Goal: Task Accomplishment & Management: Complete application form

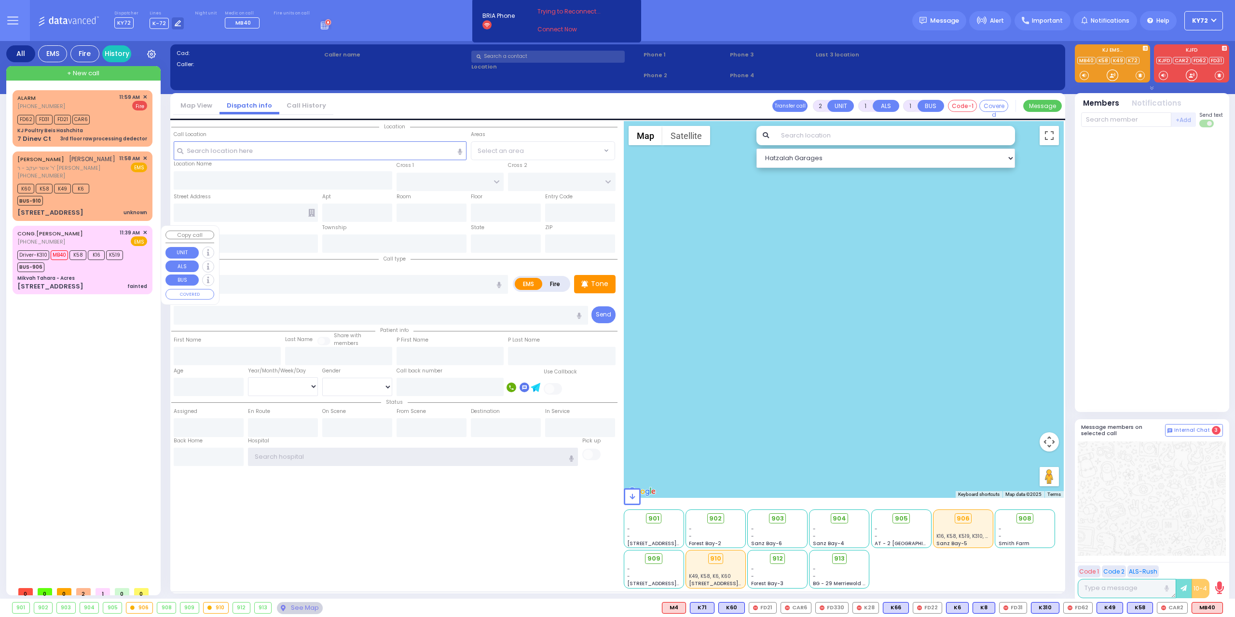
type input "KY72"
click at [62, 286] on div "[STREET_ADDRESS]" at bounding box center [50, 287] width 66 height 10
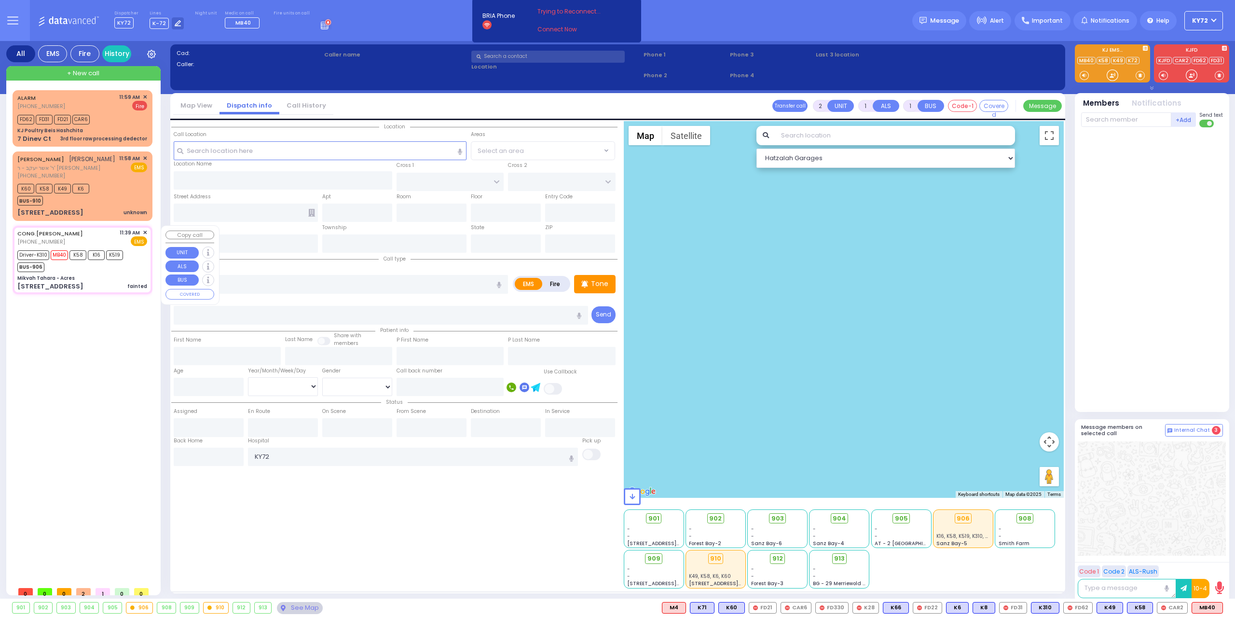
type input "6"
select select
type input "fainted"
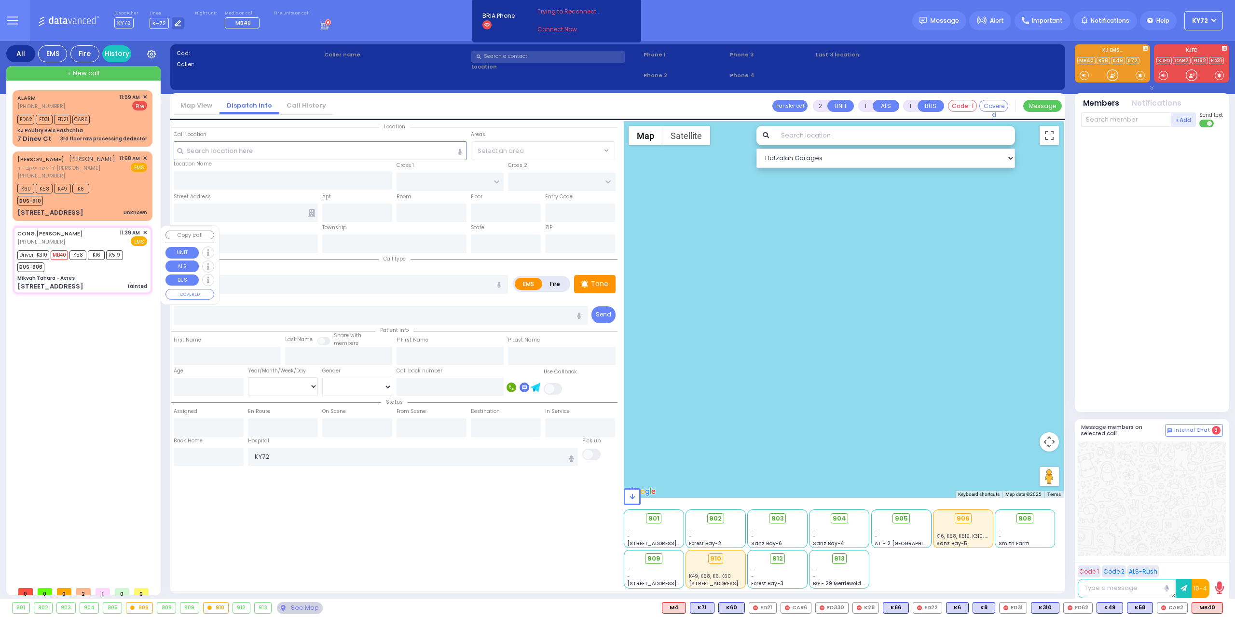
radio input "true"
type input "Ivy"
type input "[PERSON_NAME]"
type input "82"
select select "Year"
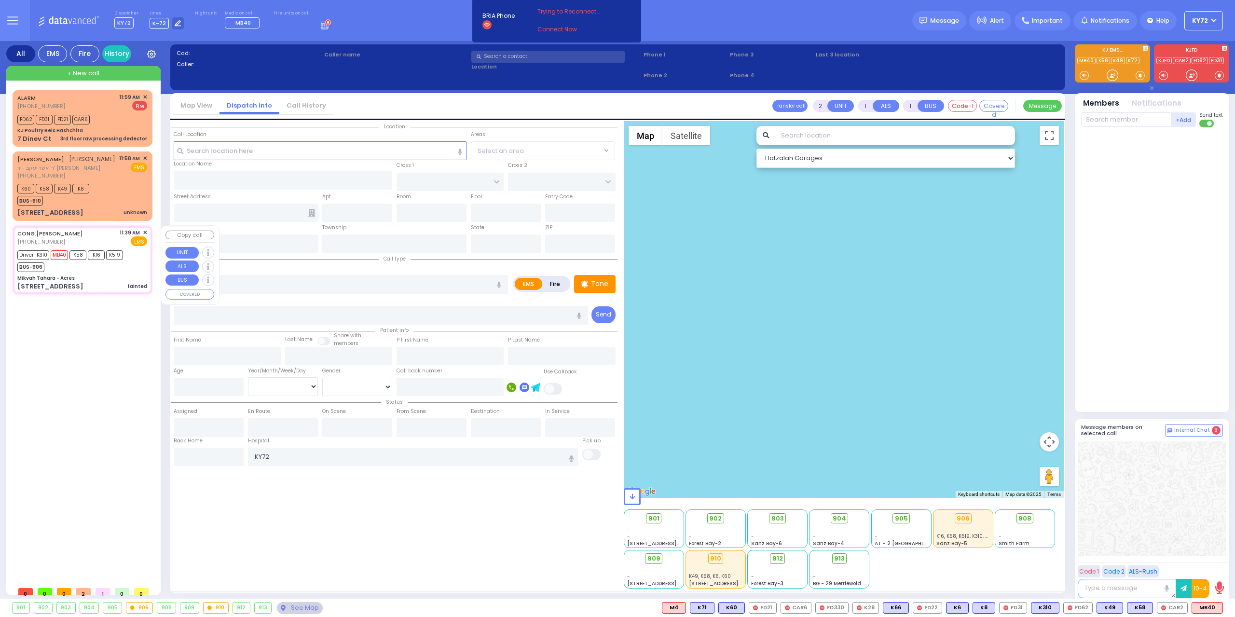
select select "[DEMOGRAPHIC_DATA]"
type input "11:39"
type input "11:40"
type input "12:01"
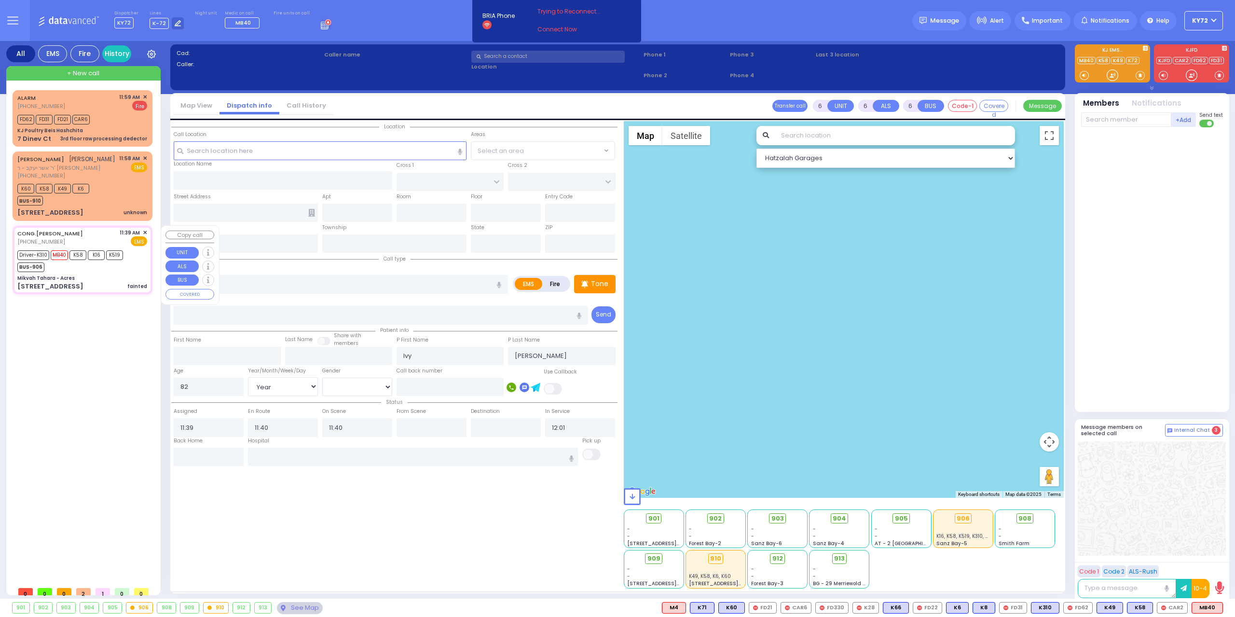
type input "Mikvah Tahara - Acres"
type input "[PERSON_NAME] COURT"
type input "SATMAR DR"
type input "[STREET_ADDRESS]"
type input "Monroe"
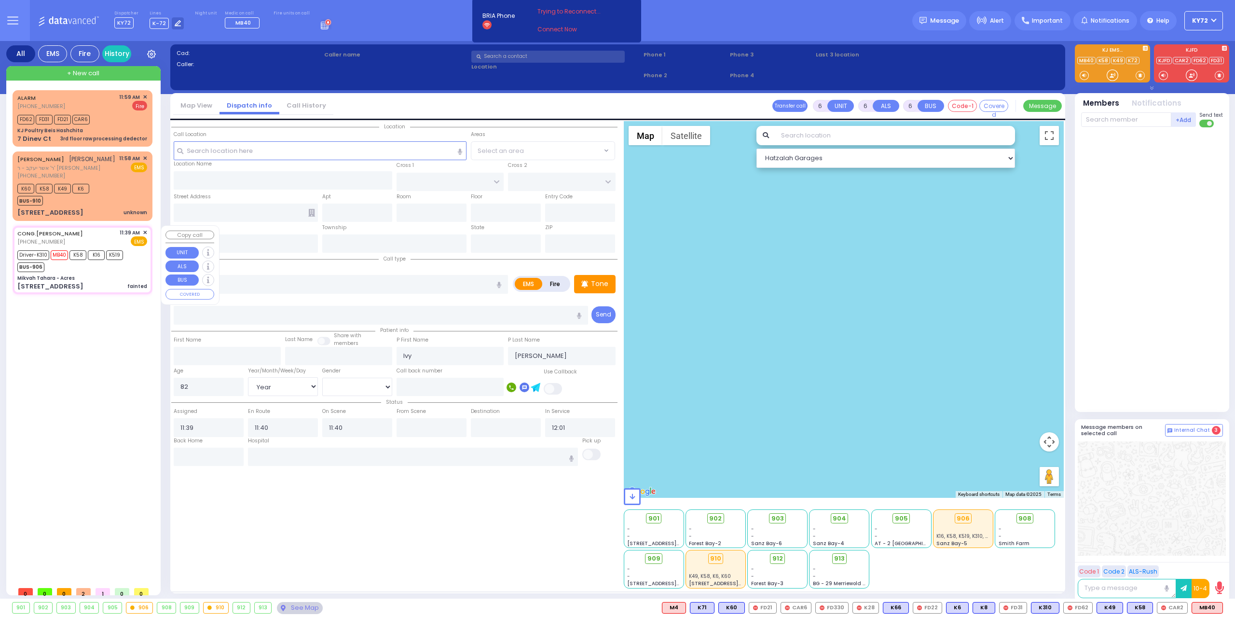
type input "[US_STATE]"
type input "10950"
select select "Hatzalah Garages"
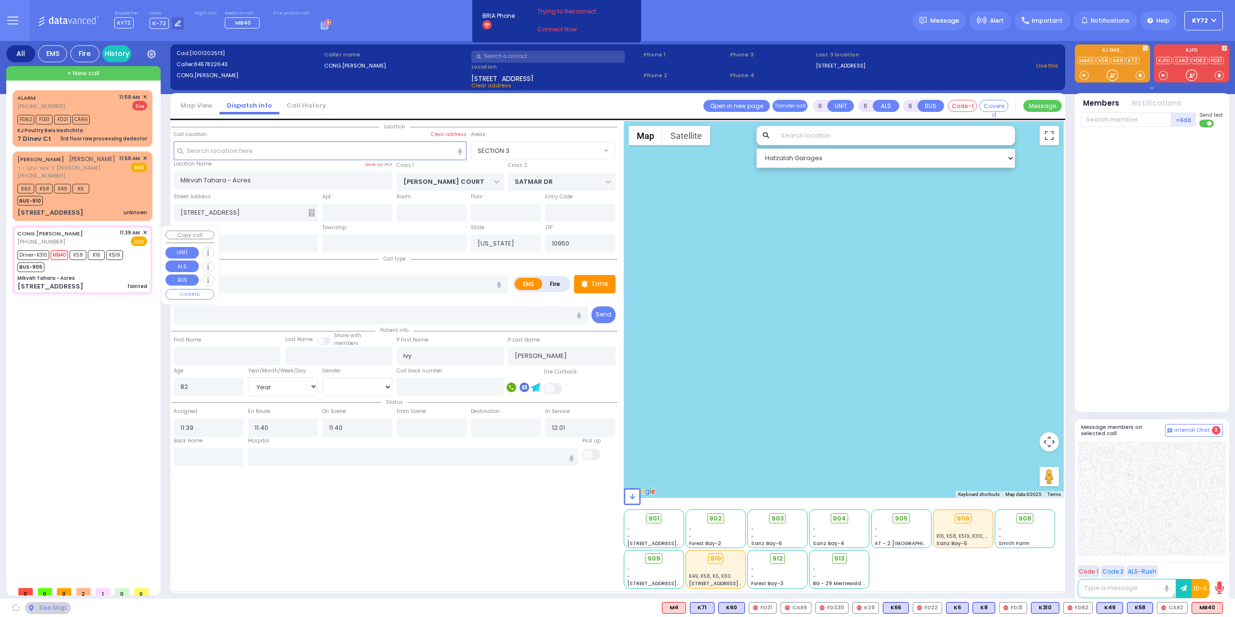
select select "SECTION 3"
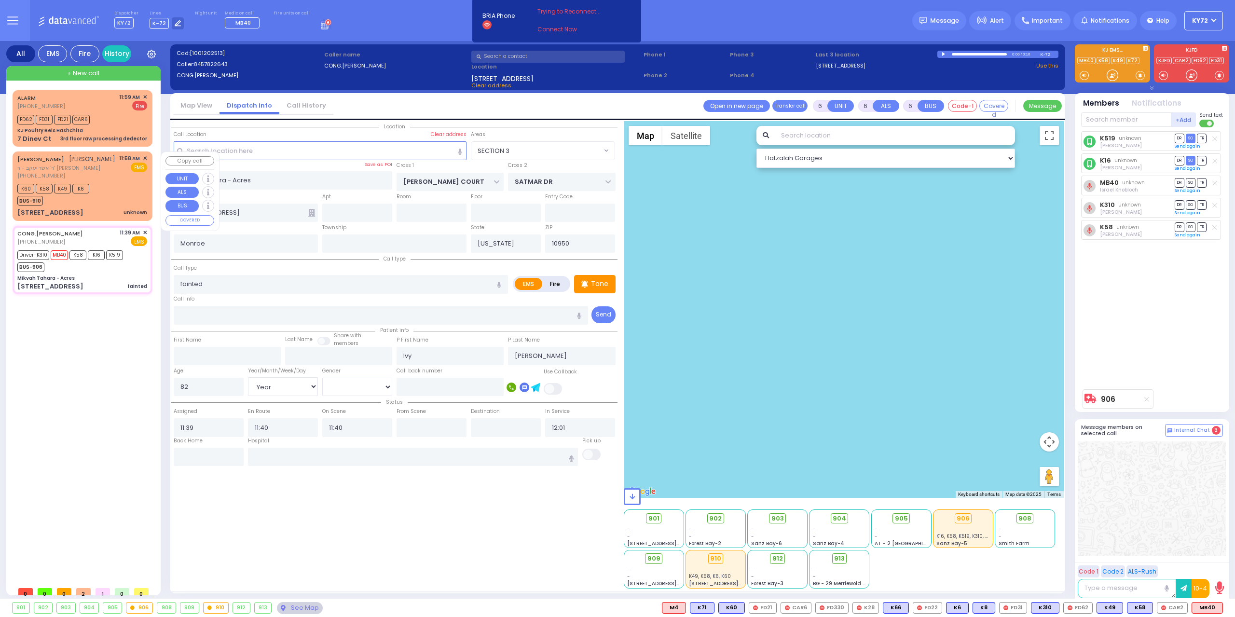
click at [102, 199] on div "K60 K58 K49 K6 BUS-910" at bounding box center [82, 193] width 130 height 24
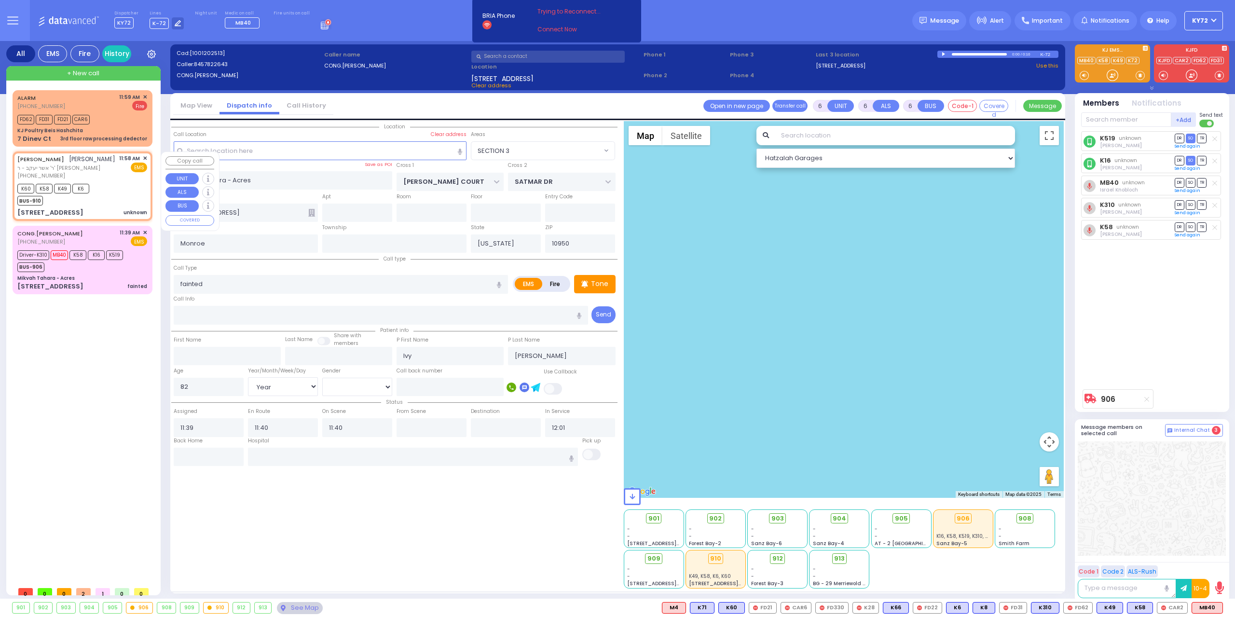
type input "2"
type input "1"
select select
type input "unknown"
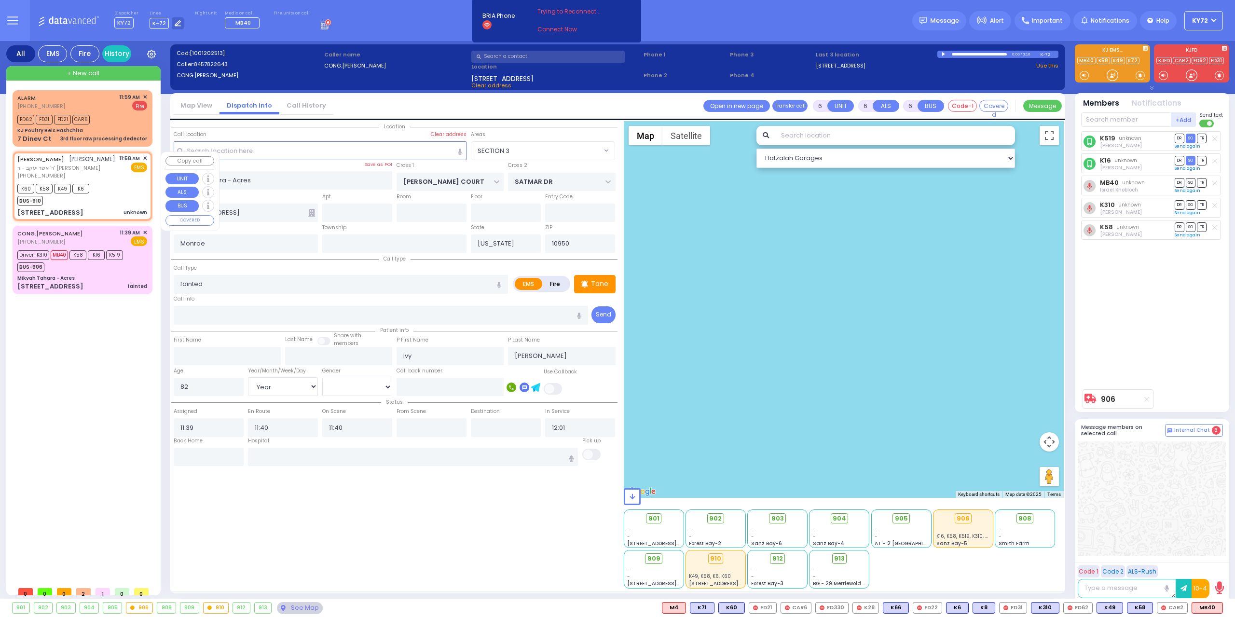
radio input "true"
type input "[PERSON_NAME]"
select select
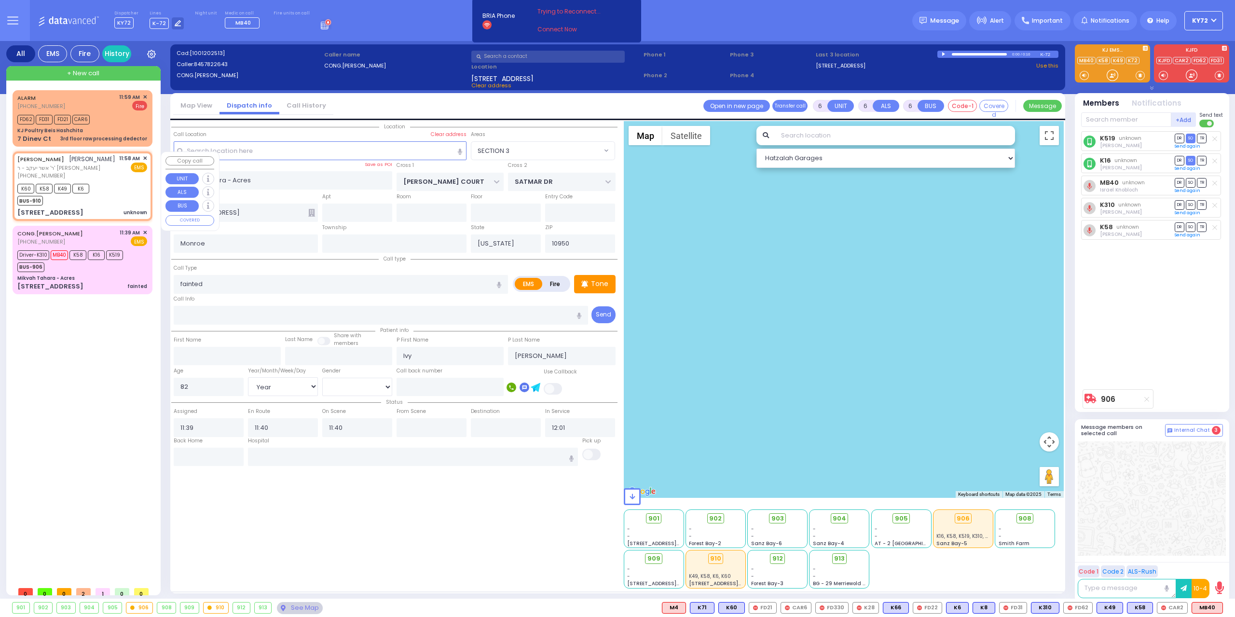
type input "11:58"
type input "11:59"
type input "LEIPNIK WAY"
type input "MERON DR"
type input "4 TEVERYA WAY"
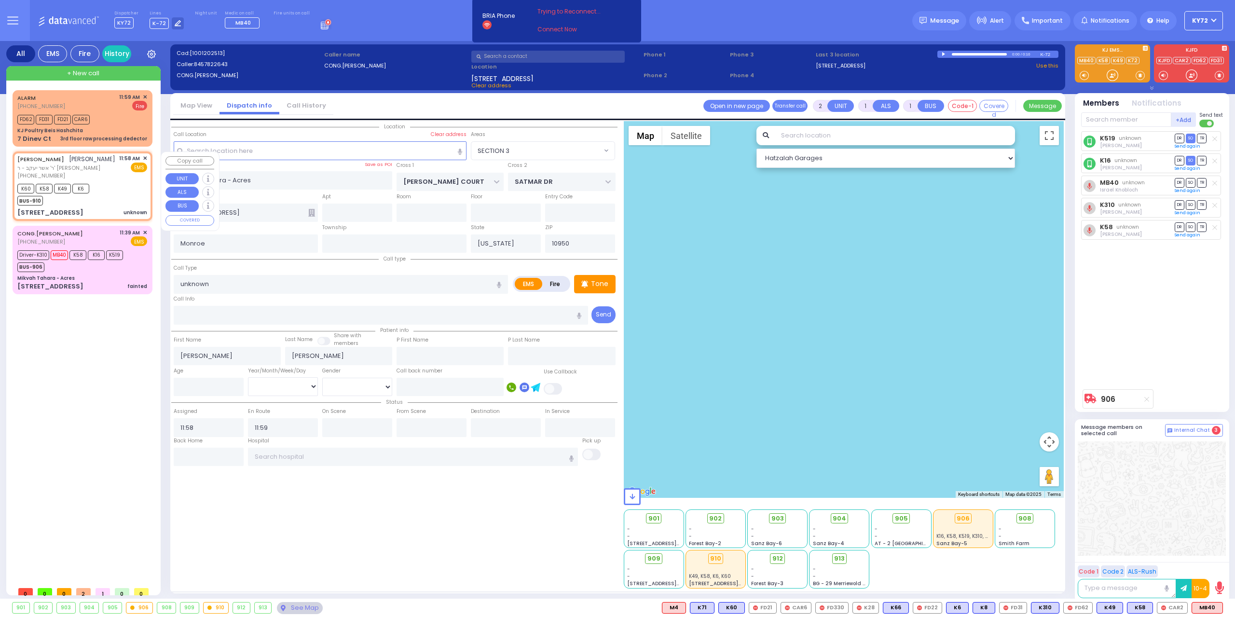
type input "102"
type input "[PERSON_NAME]"
select select "Hatzalah Garages"
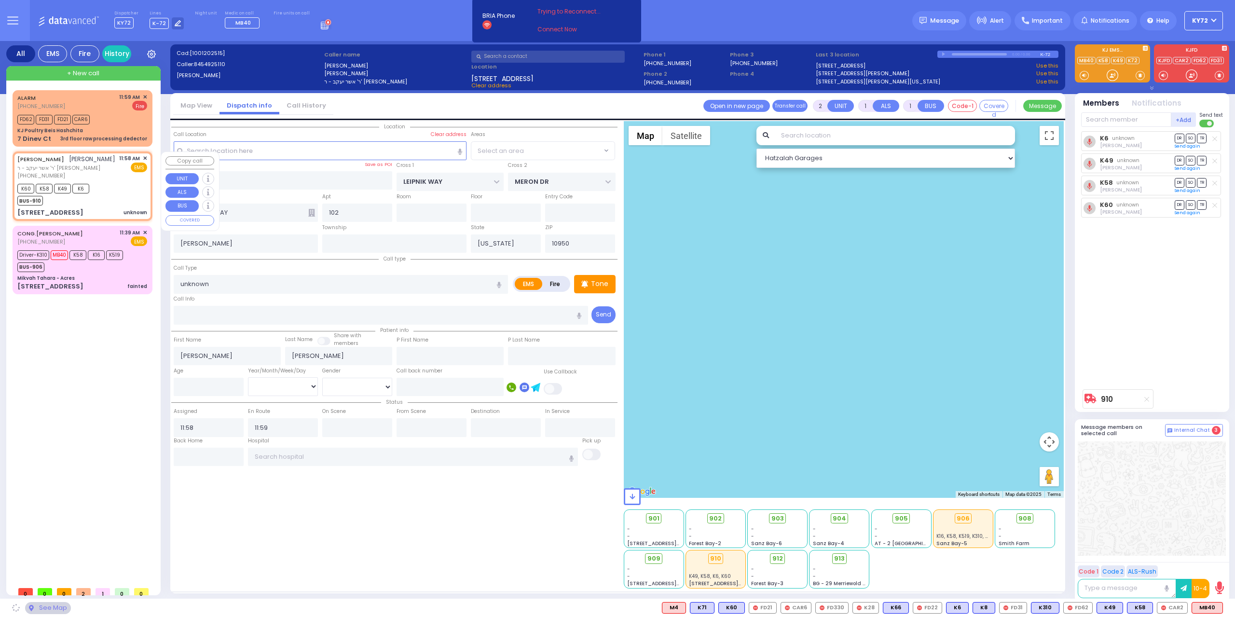
select select "SECTION 6"
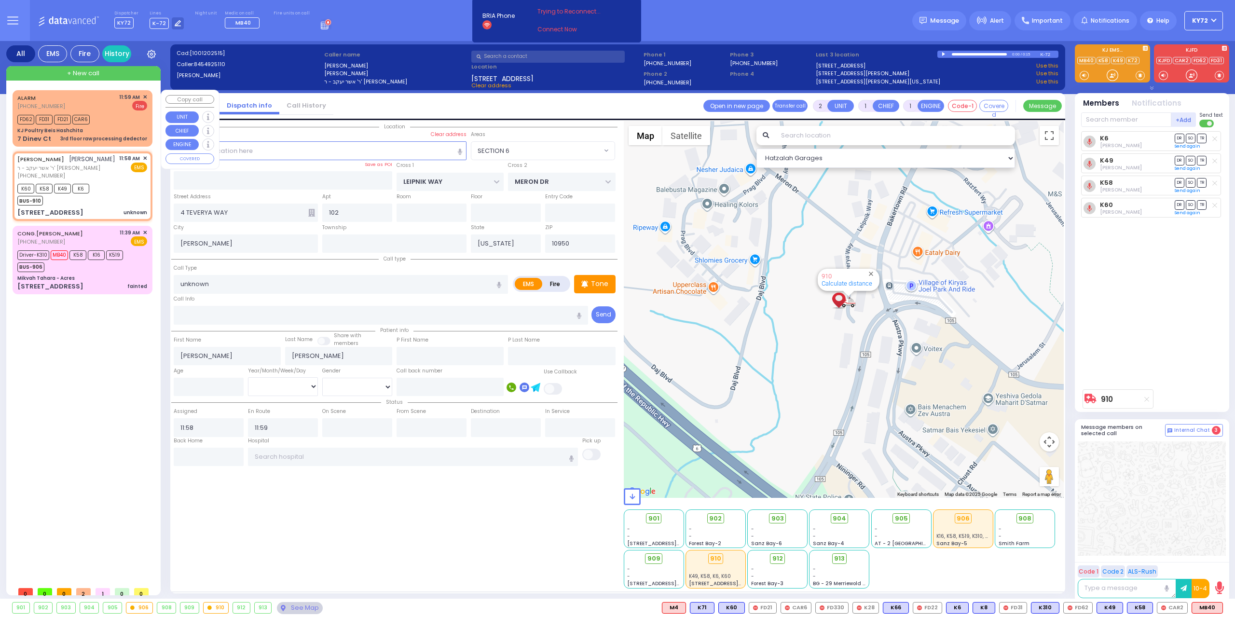
click at [111, 144] on div "ALARM [PHONE_NUMBER] 11:59 AM ✕ Fire FD62 FD31 FD21" at bounding box center [82, 119] width 136 height 54
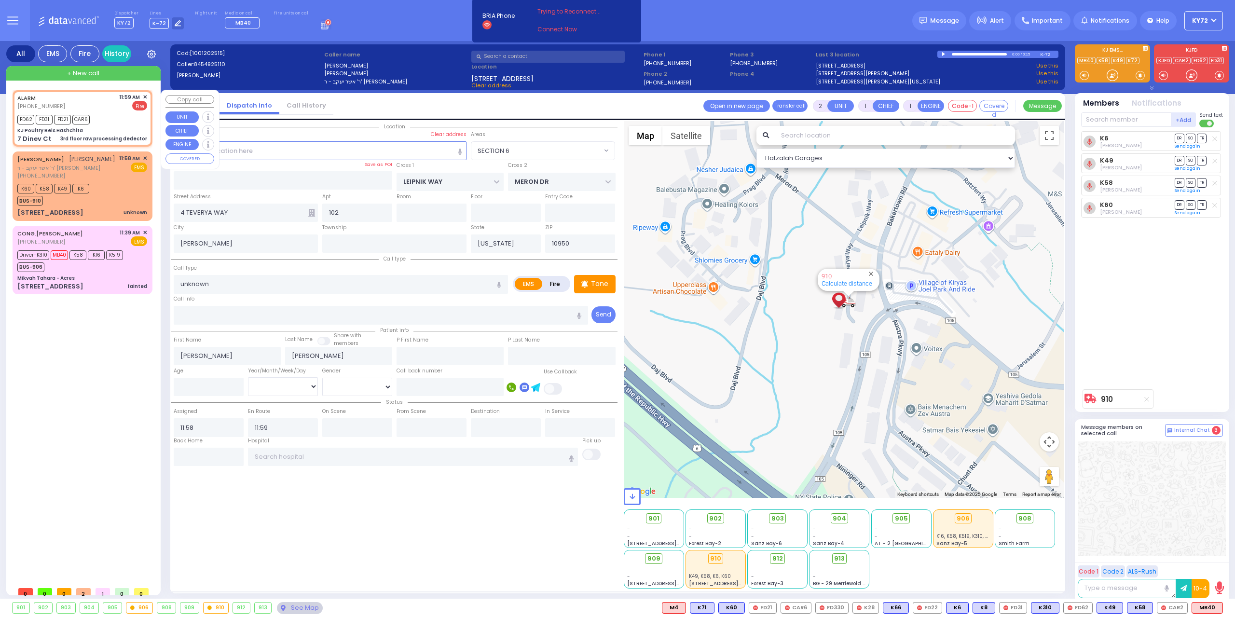
select select
type input "3rd floor raw processing dedector"
radio input "false"
radio input "true"
select select
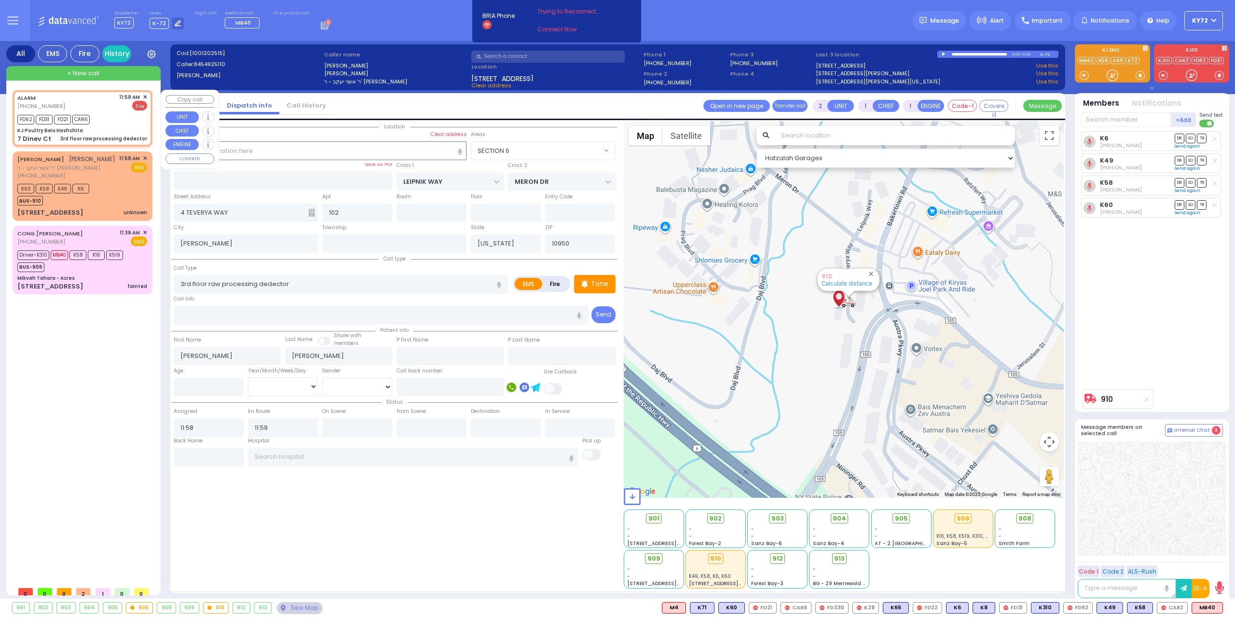
type input "11:59"
type input "12:00"
select select "Hatzalah Garages"
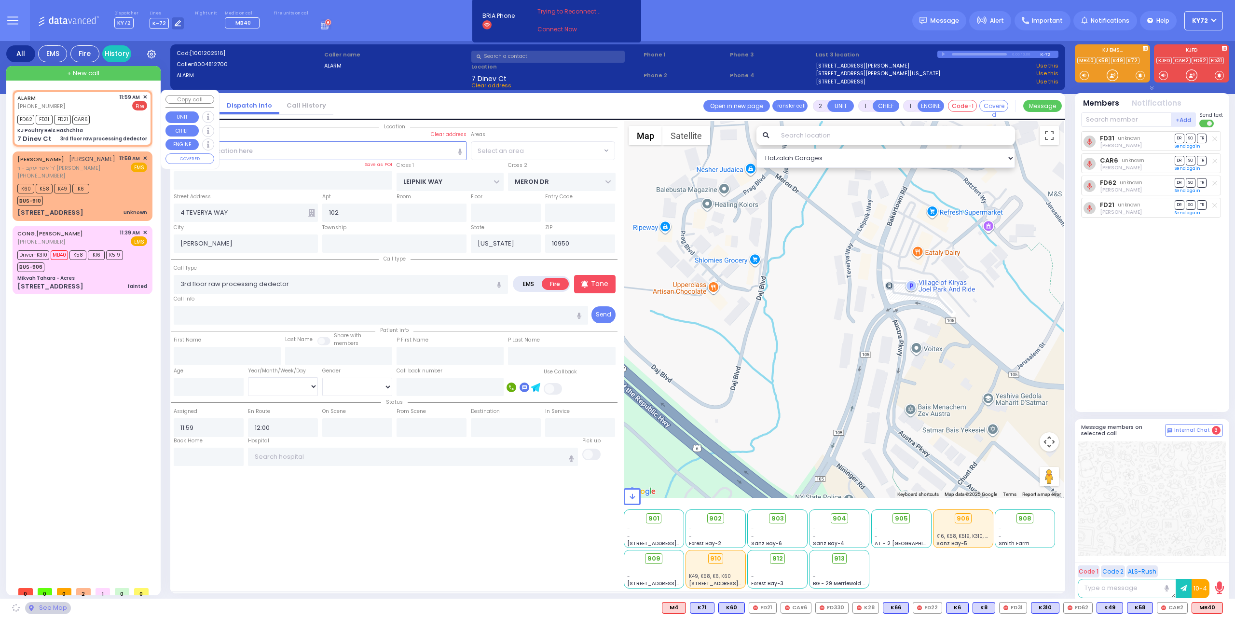
type input "KJ Poultry Beis Hashchita"
type input "DINEV RD"
type input "7 Dinev Ct"
type input "Monroe"
select select "BEIRECH MOSHE"
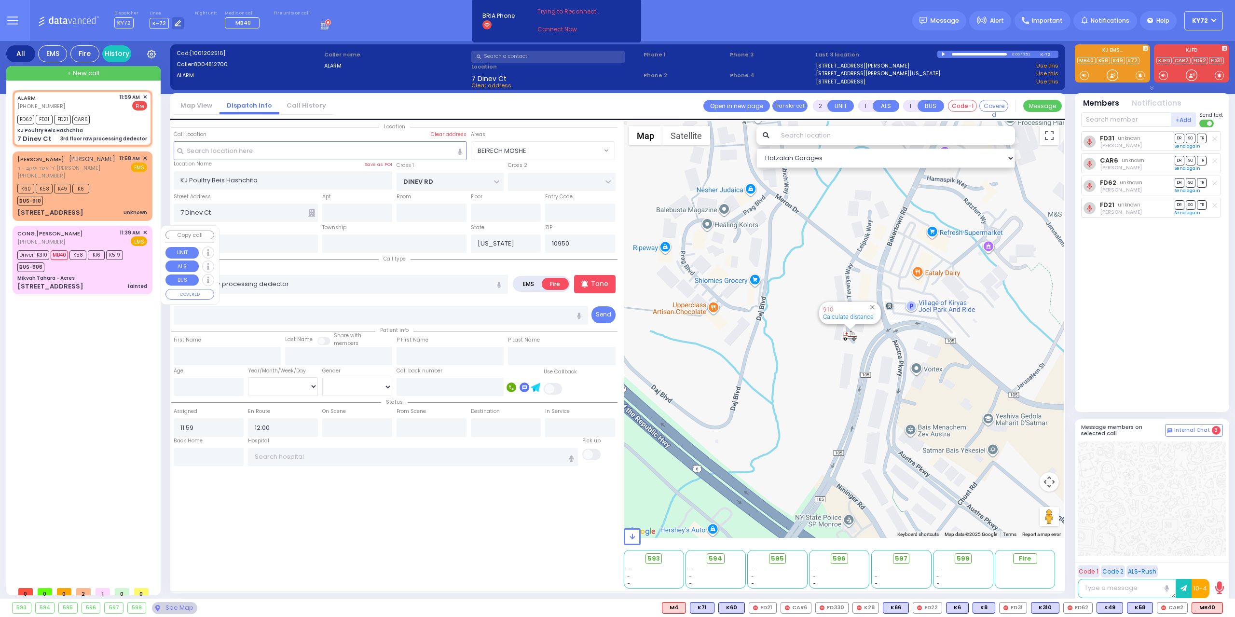
click at [121, 282] on div "[STREET_ADDRESS] fainted" at bounding box center [82, 287] width 130 height 10
type input "6"
select select
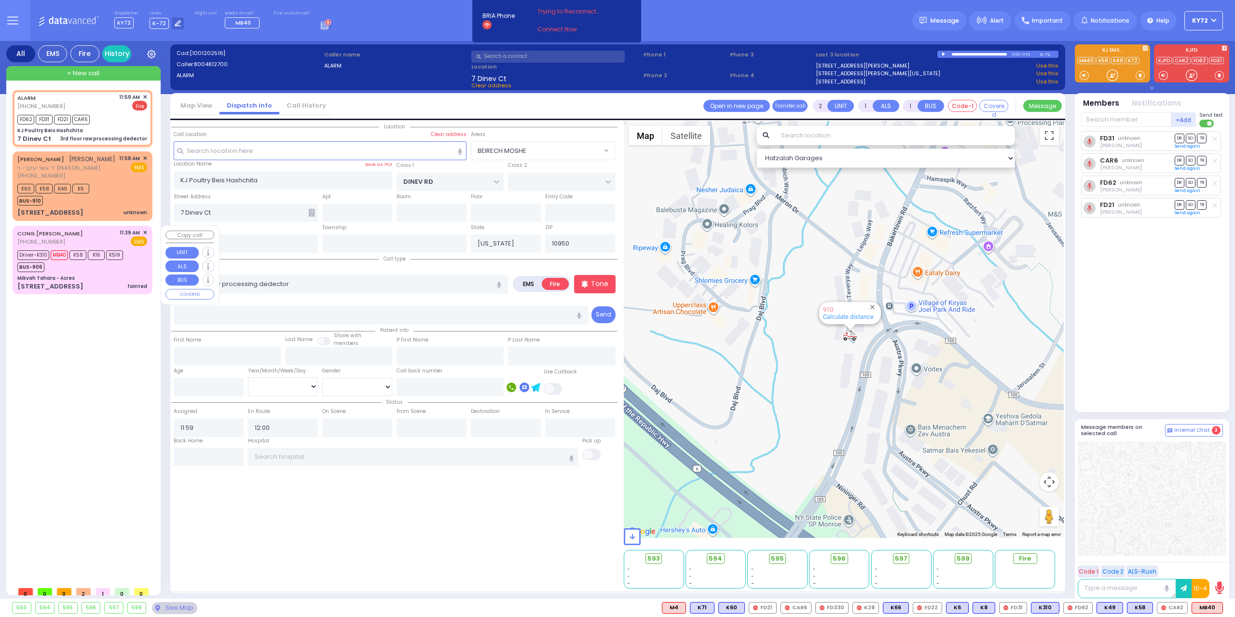
type input "fainted"
radio input "true"
type input "Ivy"
type input "[PERSON_NAME]"
type input "82"
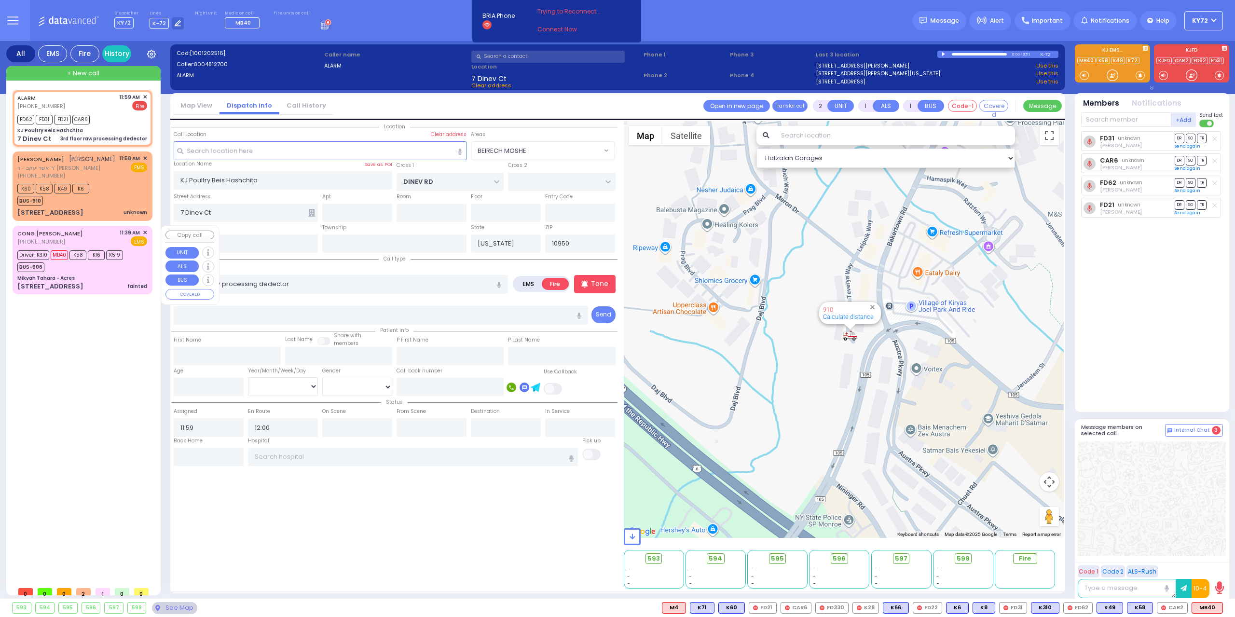
select select "Year"
select select "[DEMOGRAPHIC_DATA]"
type input "11:39"
type input "11:40"
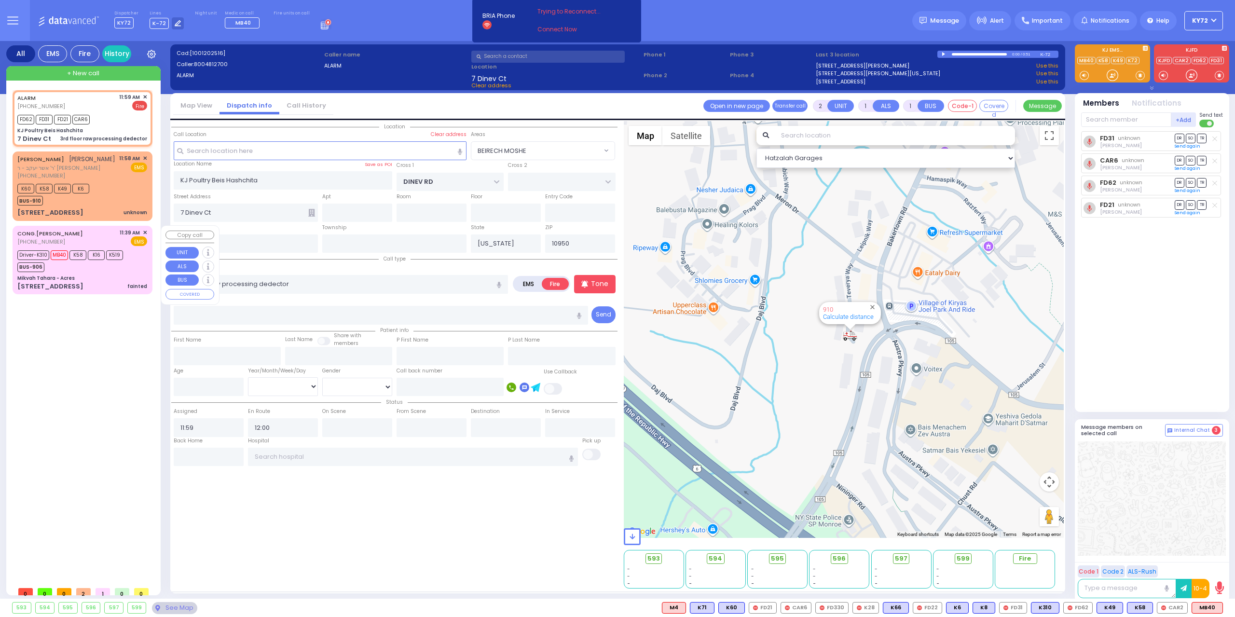
type input "12:01"
select select "Hatzalah Garages"
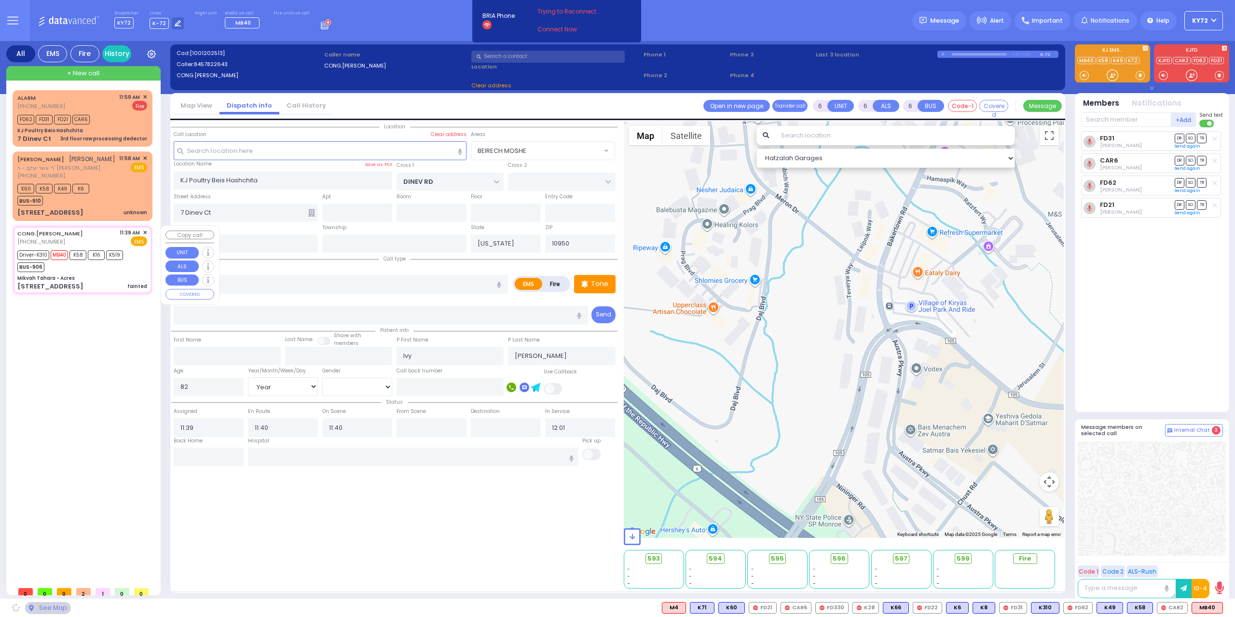
type input "Mikvah Tahara - Acres"
type input "[PERSON_NAME] COURT"
type input "SATMAR DR"
type input "[STREET_ADDRESS]"
select select "SECTION 3"
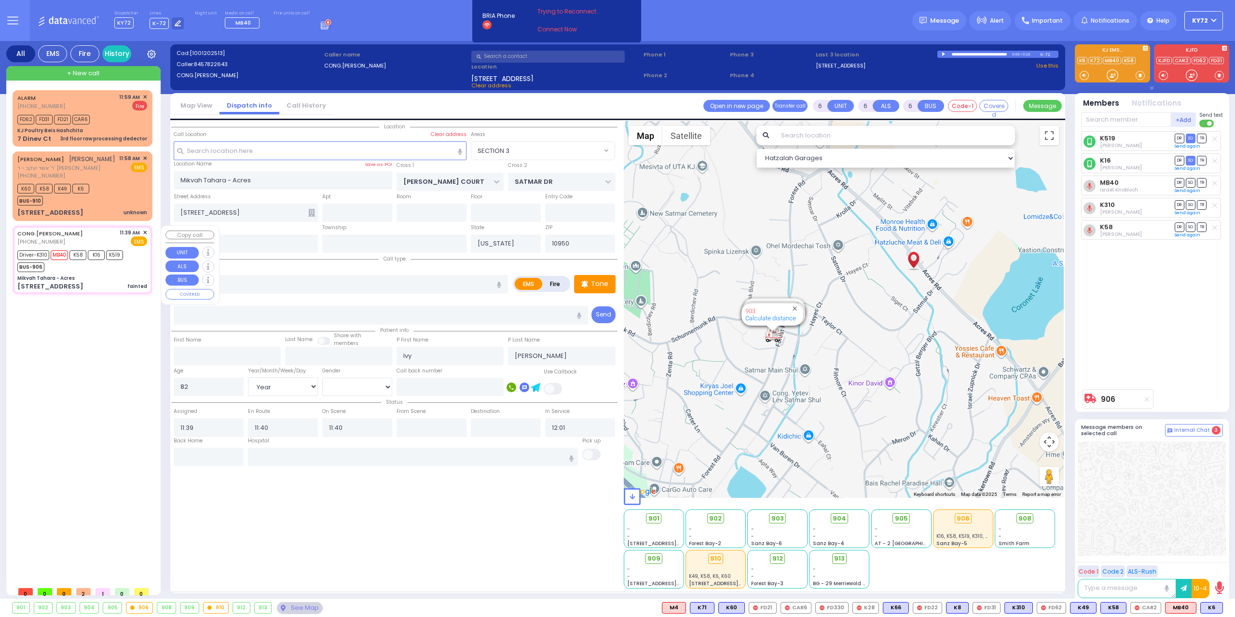
click at [145, 234] on span "✕" at bounding box center [145, 233] width 4 height 8
click at [143, 231] on span "✕" at bounding box center [145, 233] width 4 height 8
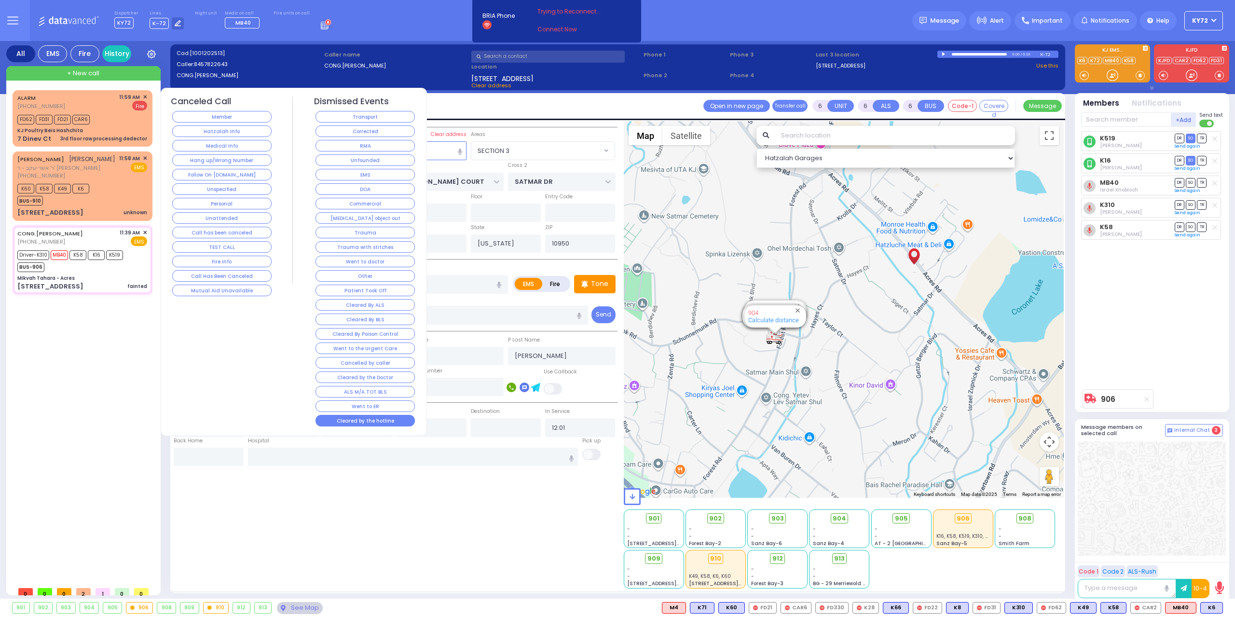
click at [380, 415] on button "Cleared by the hotline" at bounding box center [364, 421] width 99 height 12
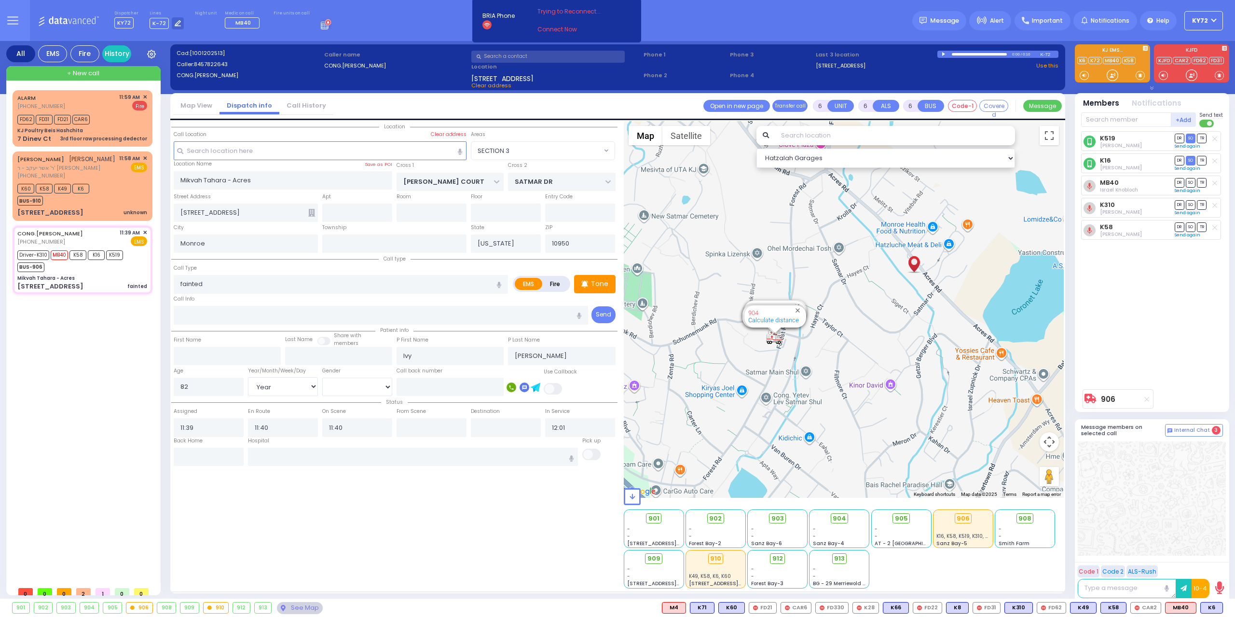
select select
radio input "true"
select select
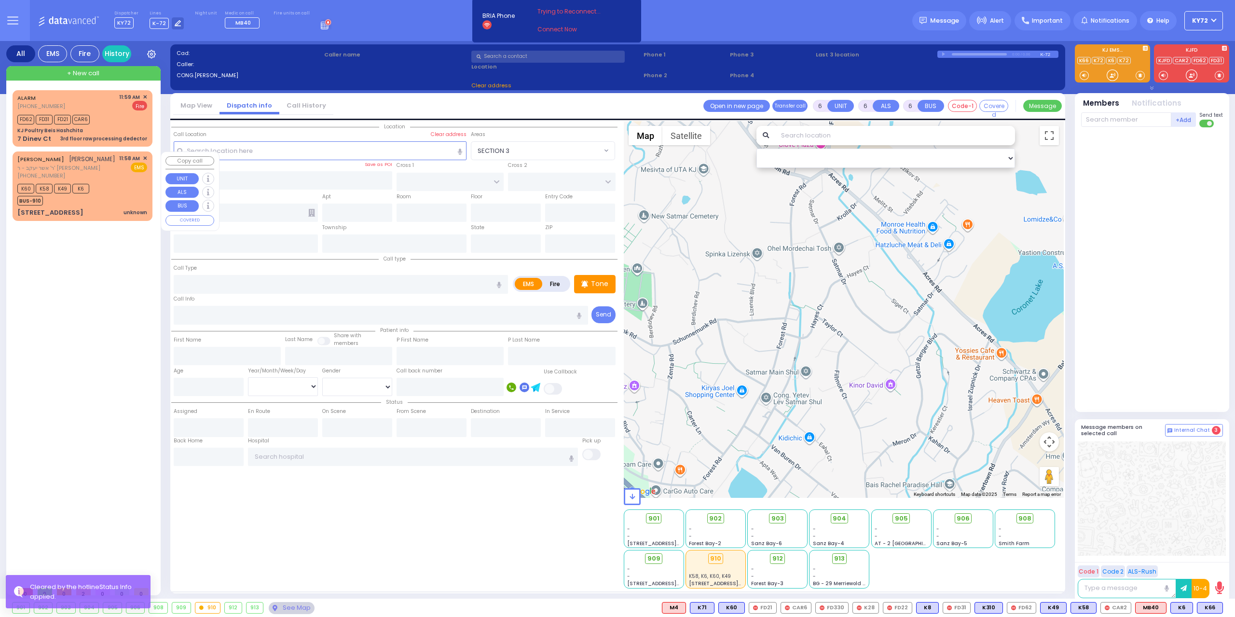
click at [117, 203] on div "K60 K58 K49 K6 BUS-910" at bounding box center [82, 193] width 130 height 24
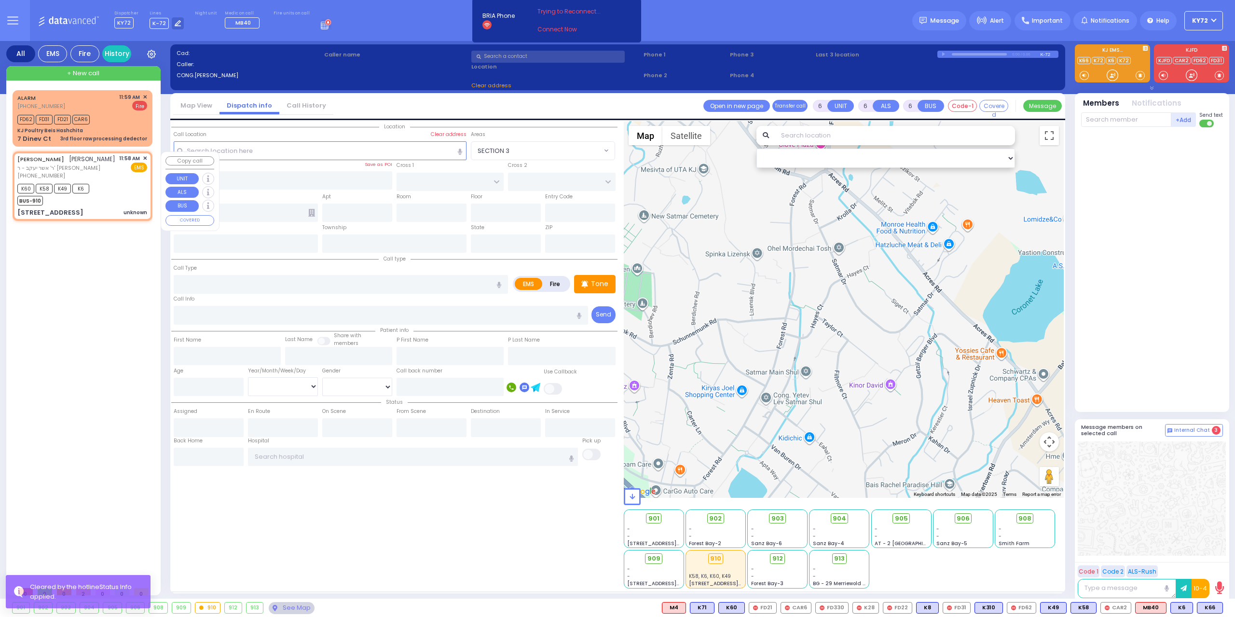
type input "2"
type input "1"
select select
type input "unknown"
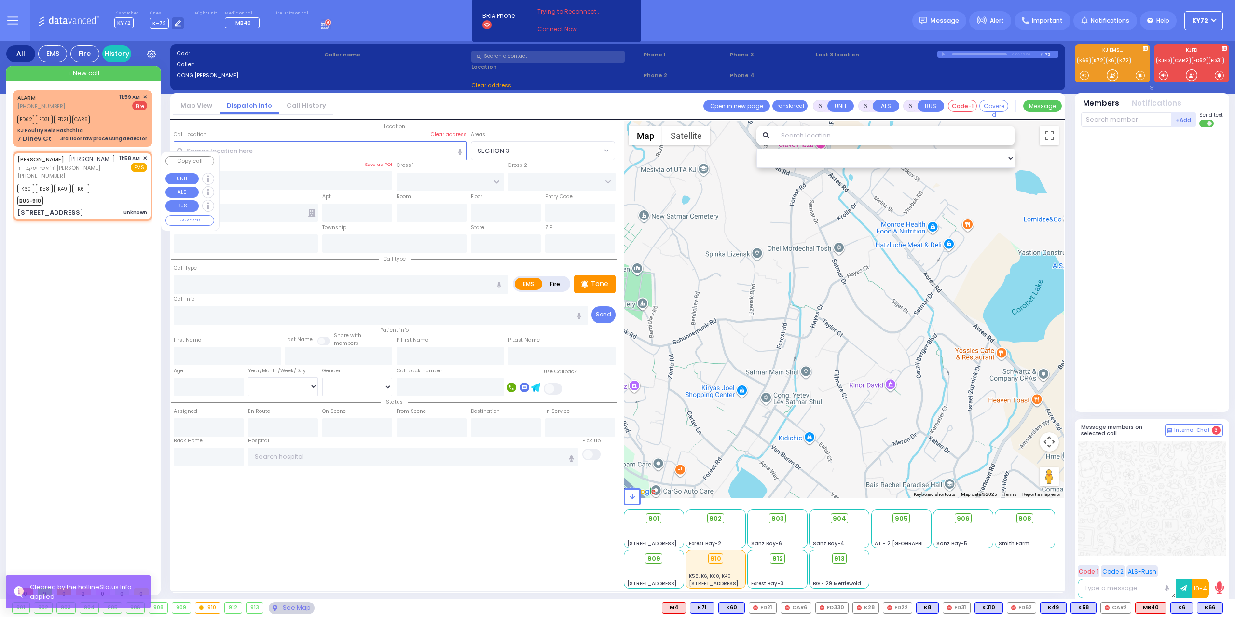
radio input "true"
type input "[PERSON_NAME]"
select select
type input "11:58"
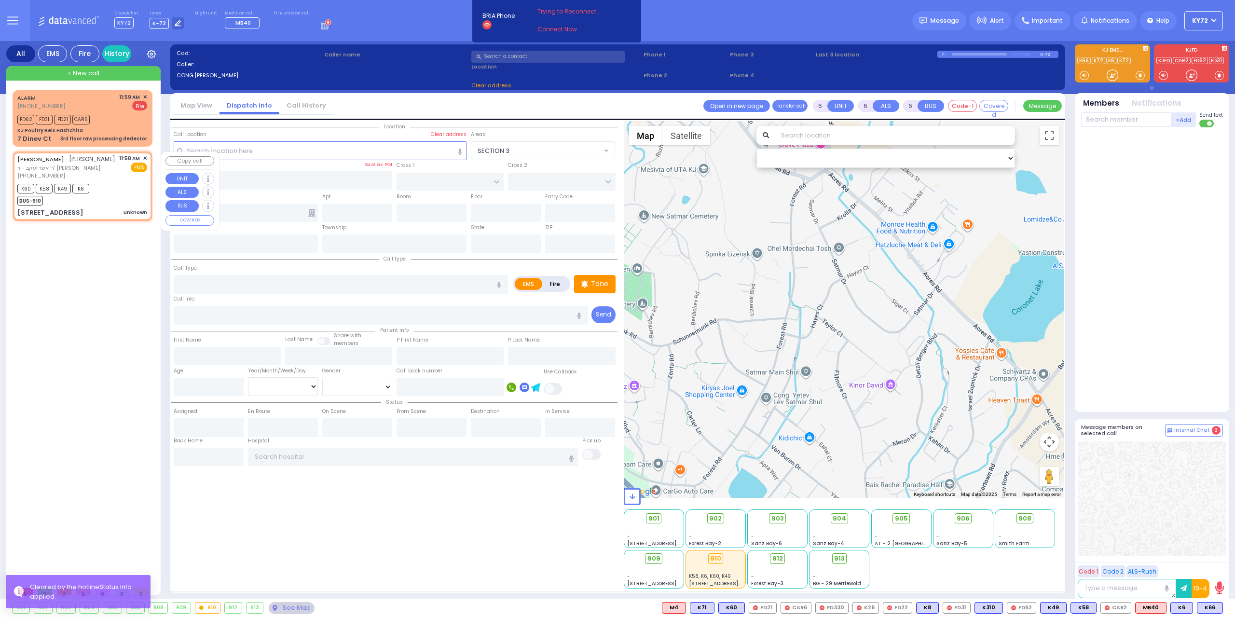
type input "11:59"
type input "LEIPNIK WAY"
type input "MERON DR"
type input "4 TEVERYA WAY"
type input "102"
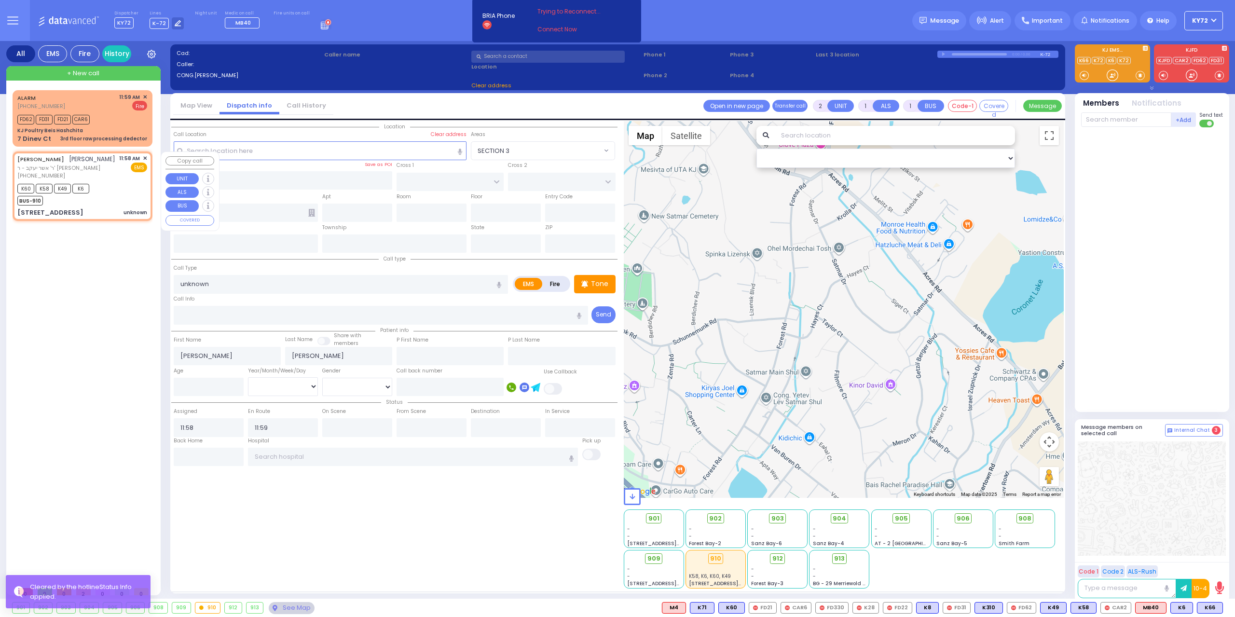
type input "[PERSON_NAME]"
type input "[US_STATE]"
type input "10950"
select select "SECTION 6"
select select "Hatzalah Garages"
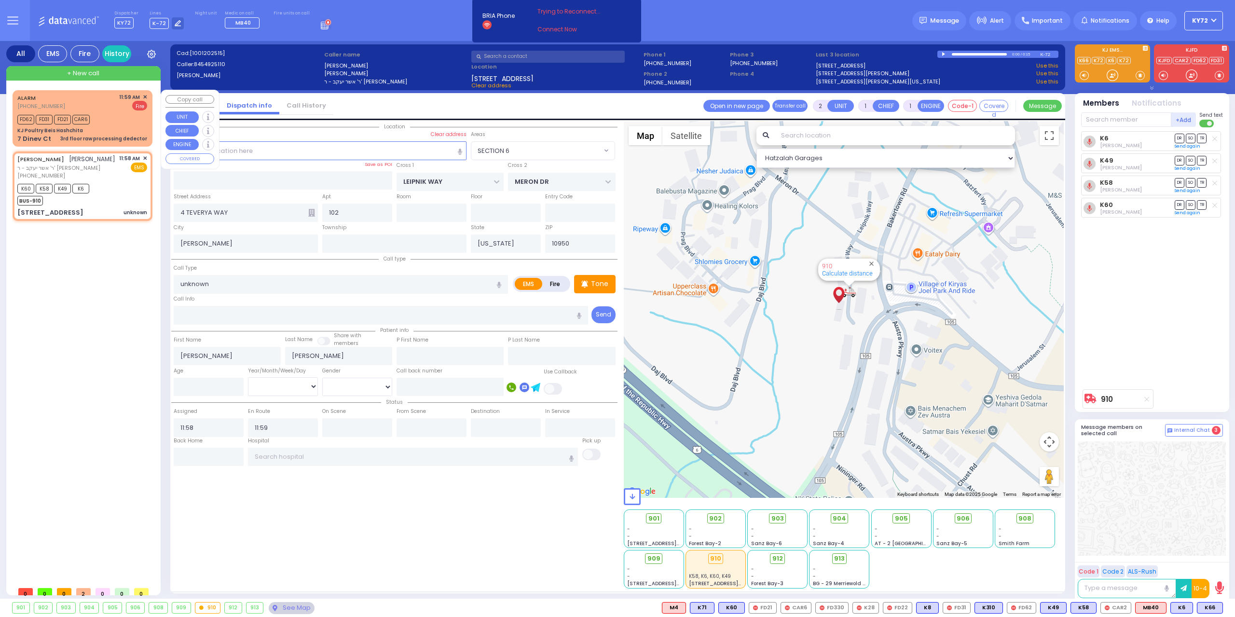
click at [119, 128] on div "KJ Poultry Beis Hashchita" at bounding box center [82, 130] width 130 height 7
select select
type input "3rd floor raw processing dedector"
radio input "false"
radio input "true"
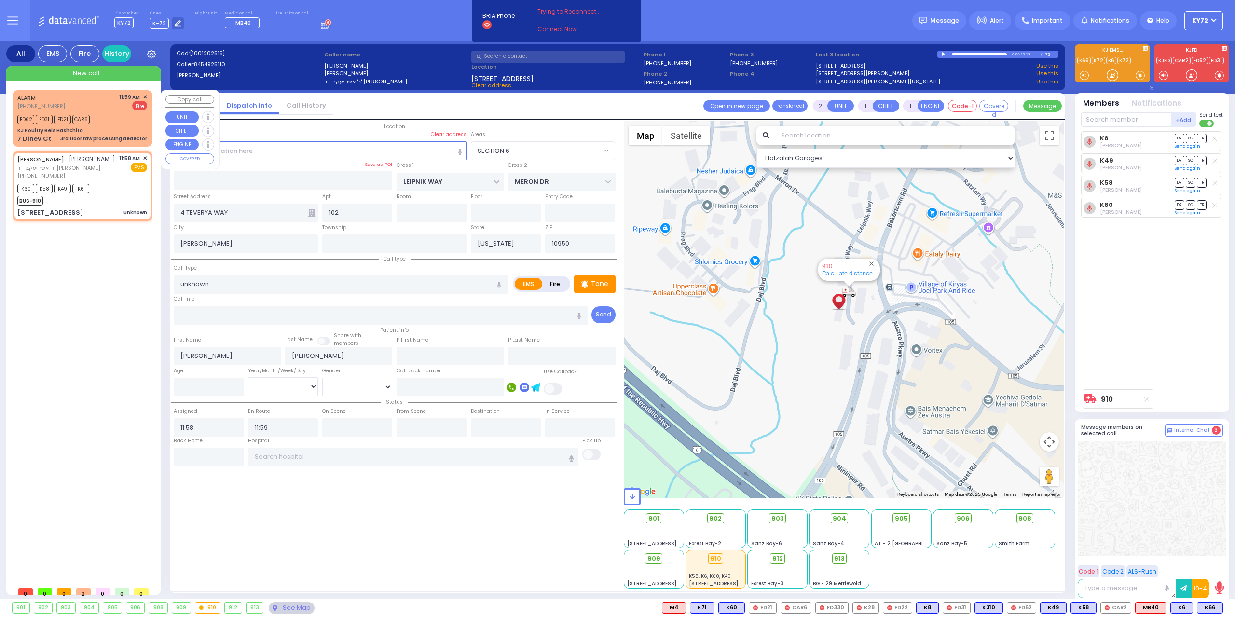
select select
type input "11:59"
type input "12:00"
select select "Hatzalah Garages"
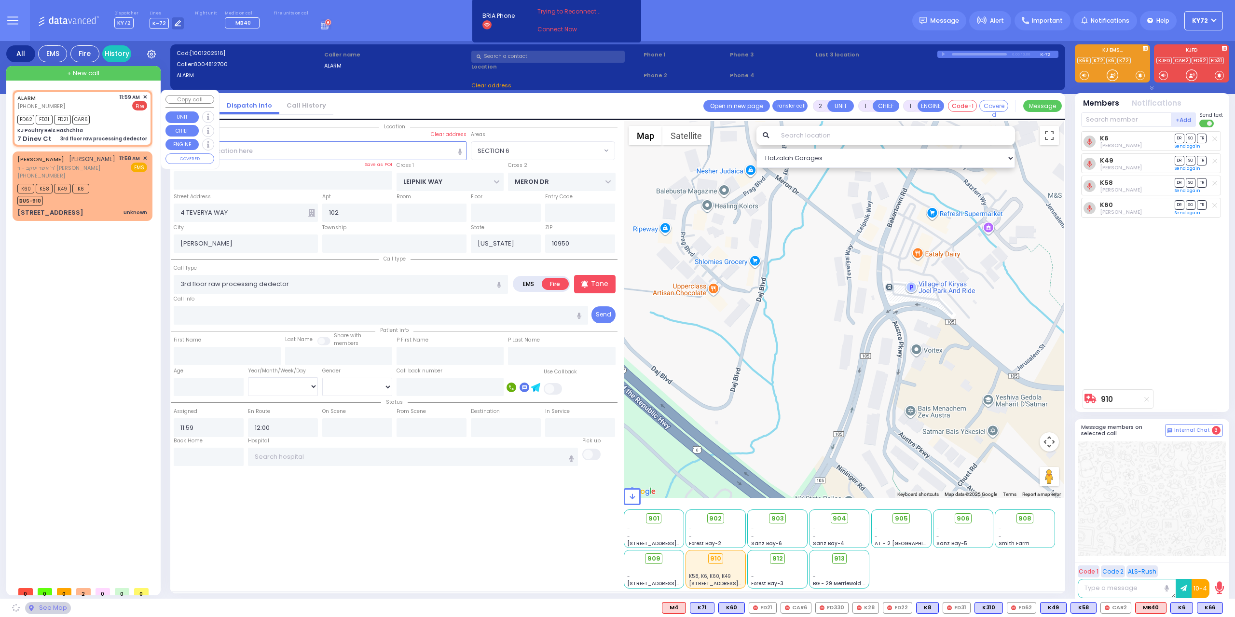
type input "KJ Poultry Beis Hashchita"
type input "DINEV RD"
type input "7 Dinev Ct"
type input "Monroe"
select select "BEIRECH MOSHE"
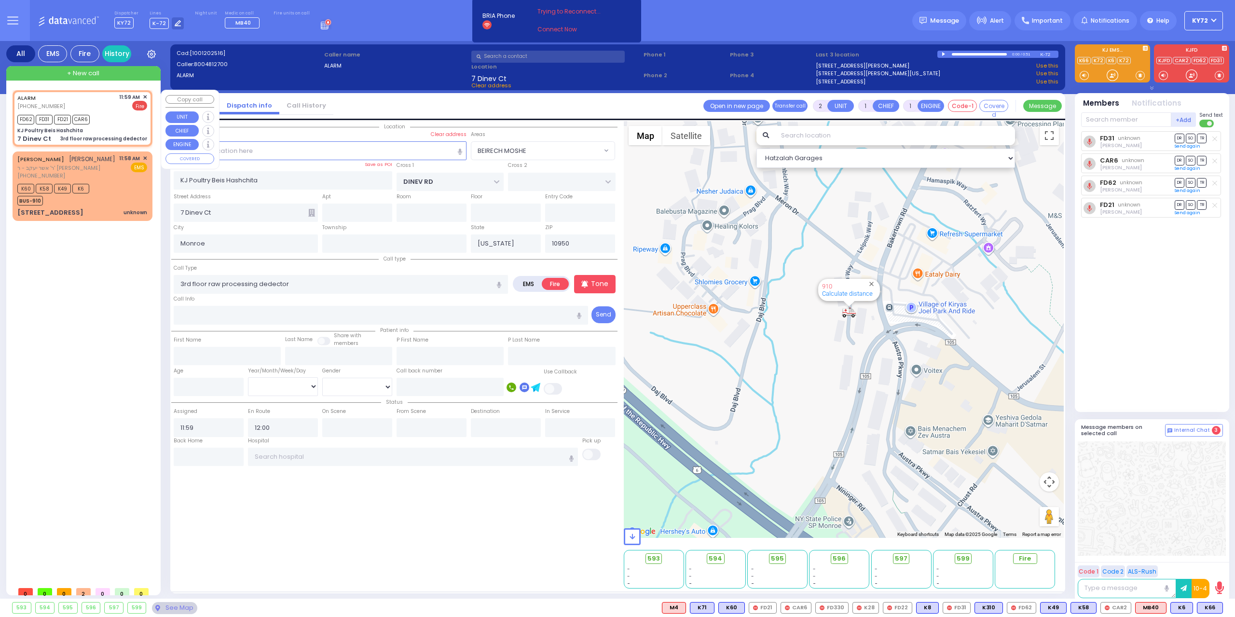
click at [147, 96] on div "ALARM [PHONE_NUMBER] 11:59 AM ✕ Fire FD62 FD31 FD21" at bounding box center [82, 119] width 136 height 54
select select
radio input "true"
select select
select select "Hatzalah Garages"
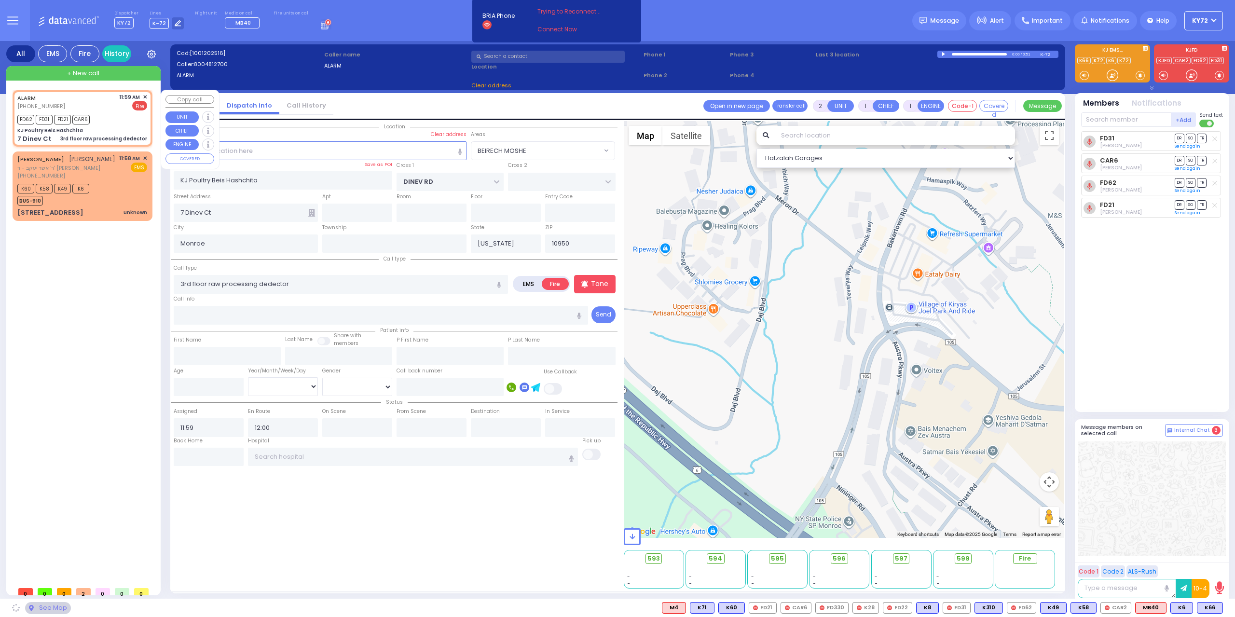
select select "BEIRECH MOSHE"
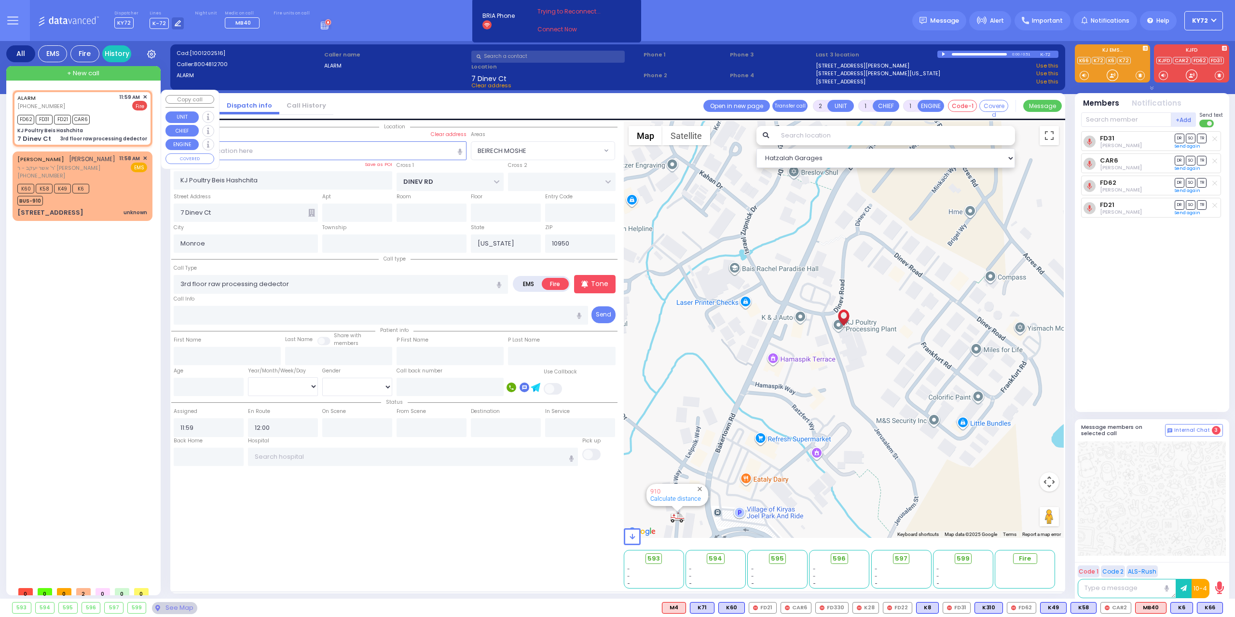
click at [146, 95] on span "✕" at bounding box center [145, 97] width 4 height 8
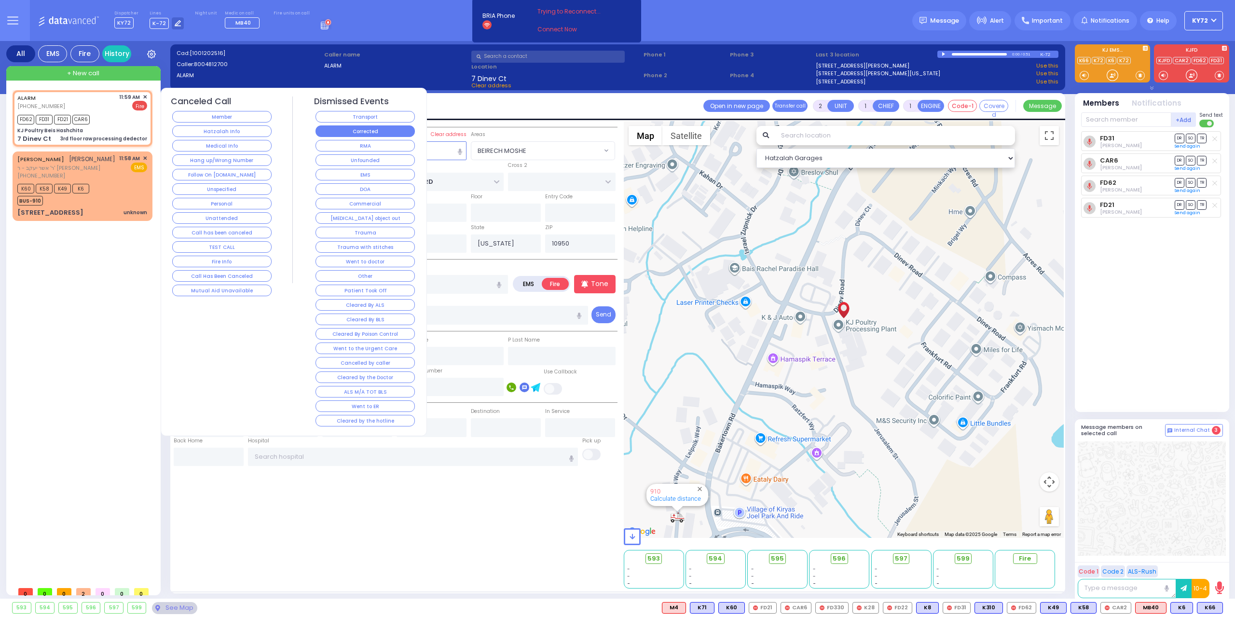
click at [362, 135] on button "Corrected" at bounding box center [364, 131] width 99 height 12
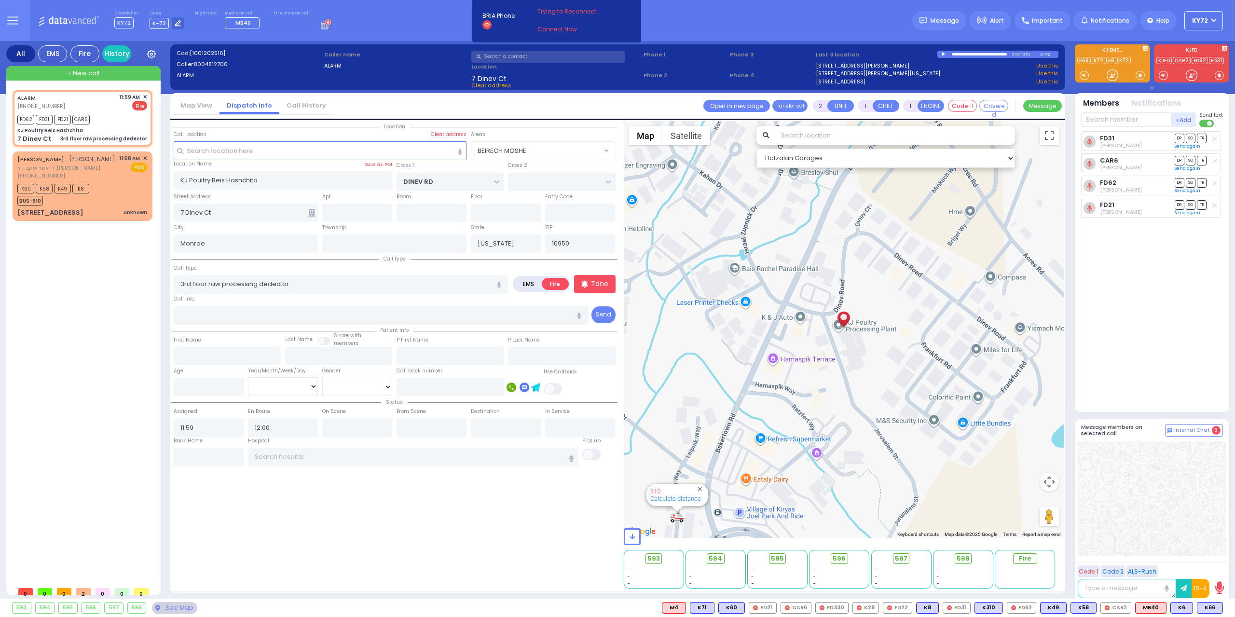
select select
radio input "true"
select select
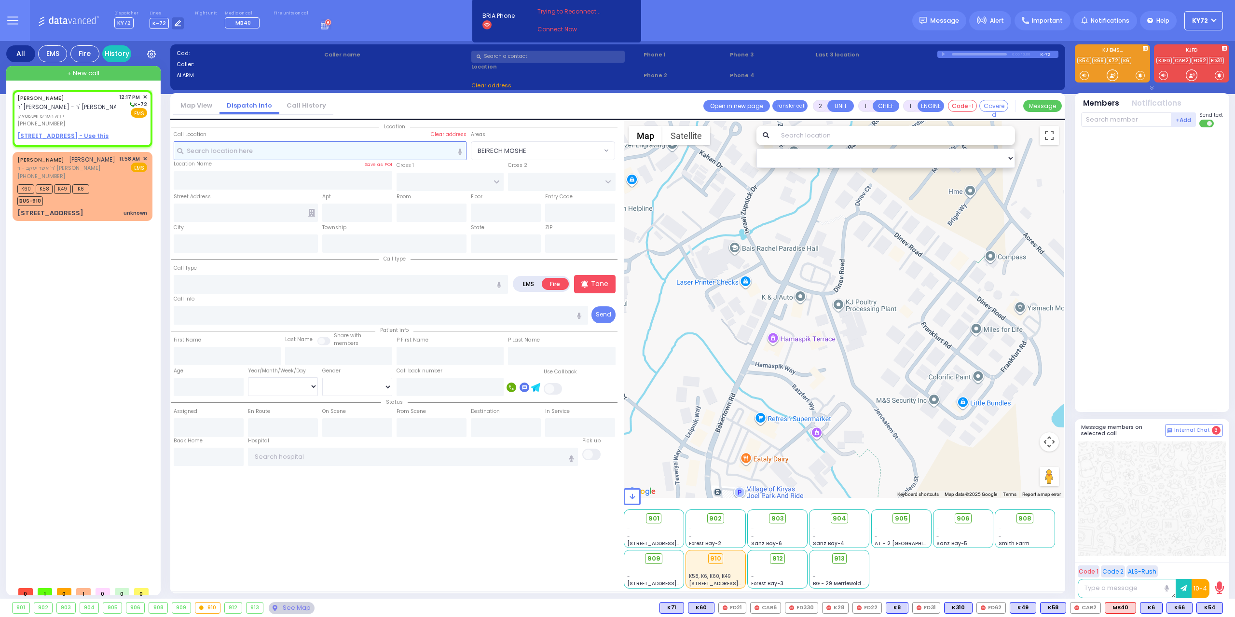
select select
radio input "true"
type input "[PERSON_NAME]"
select select
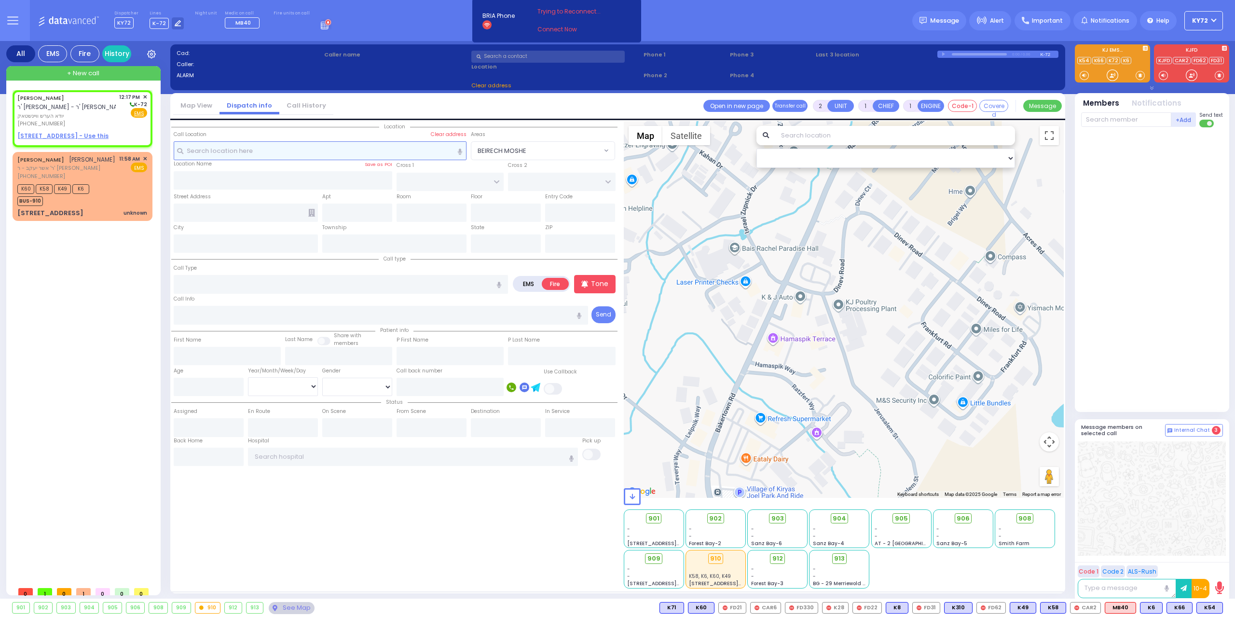
type input "12:17"
select select "Hatzalah Garages"
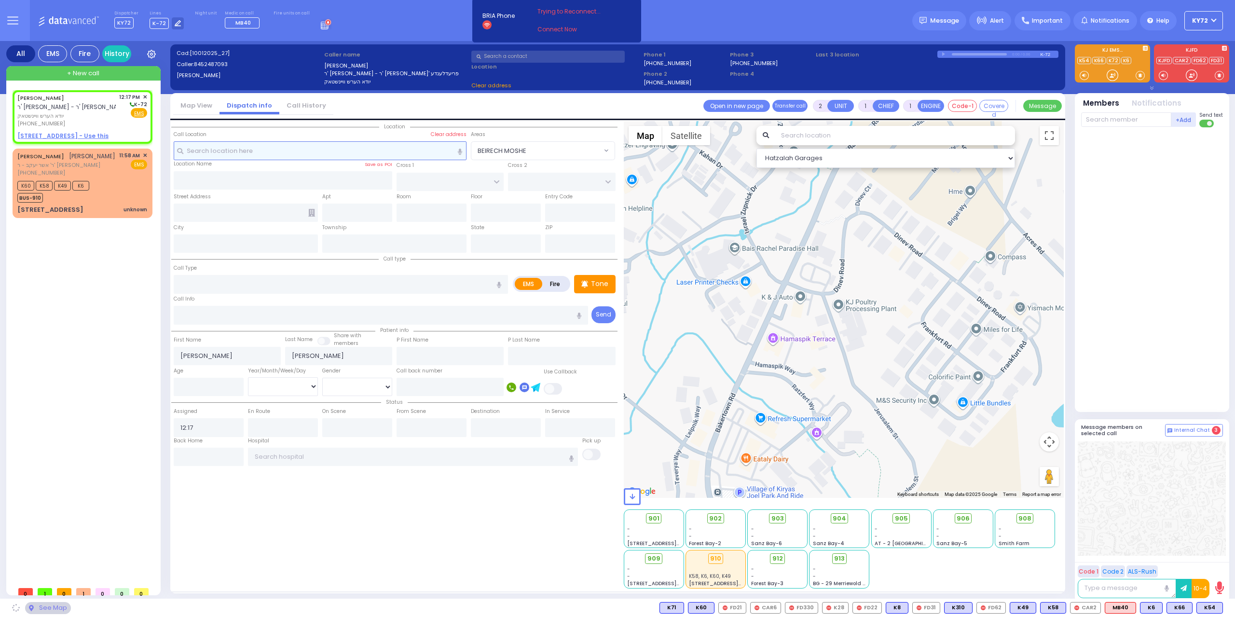
select select
radio input "true"
select select
select select "Hatzalah Garages"
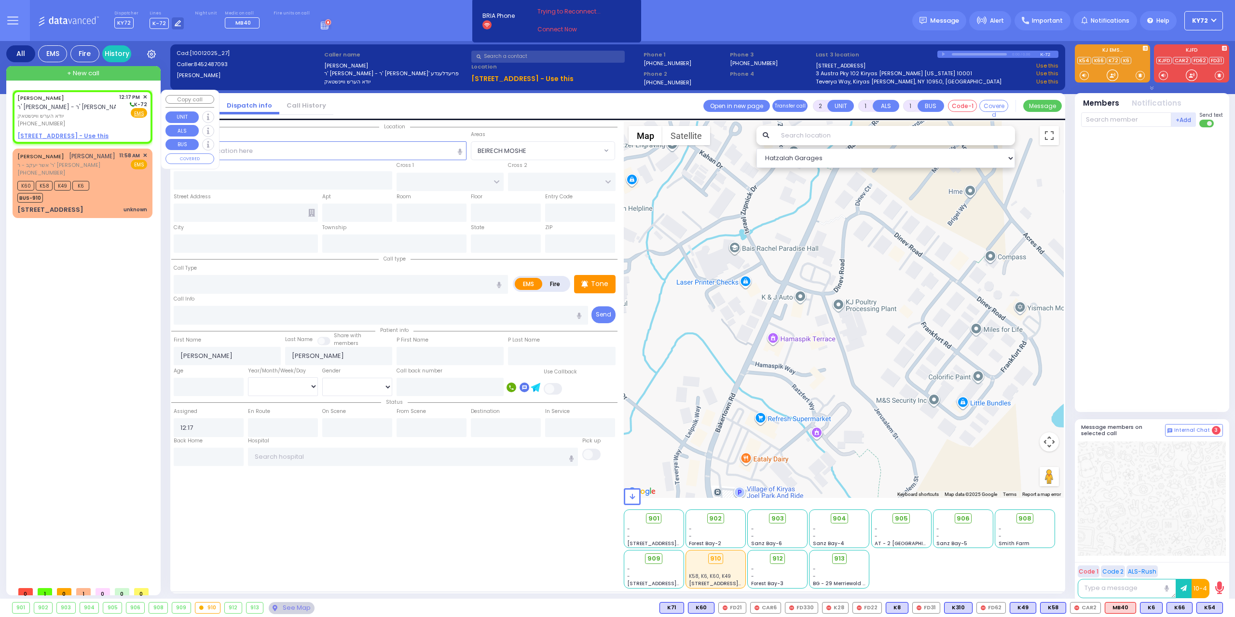
click at [25, 118] on span "יודא הערש וויינשטאק" at bounding box center [66, 116] width 98 height 8
select select
radio input "true"
select select
select select "Hatzalah Garages"
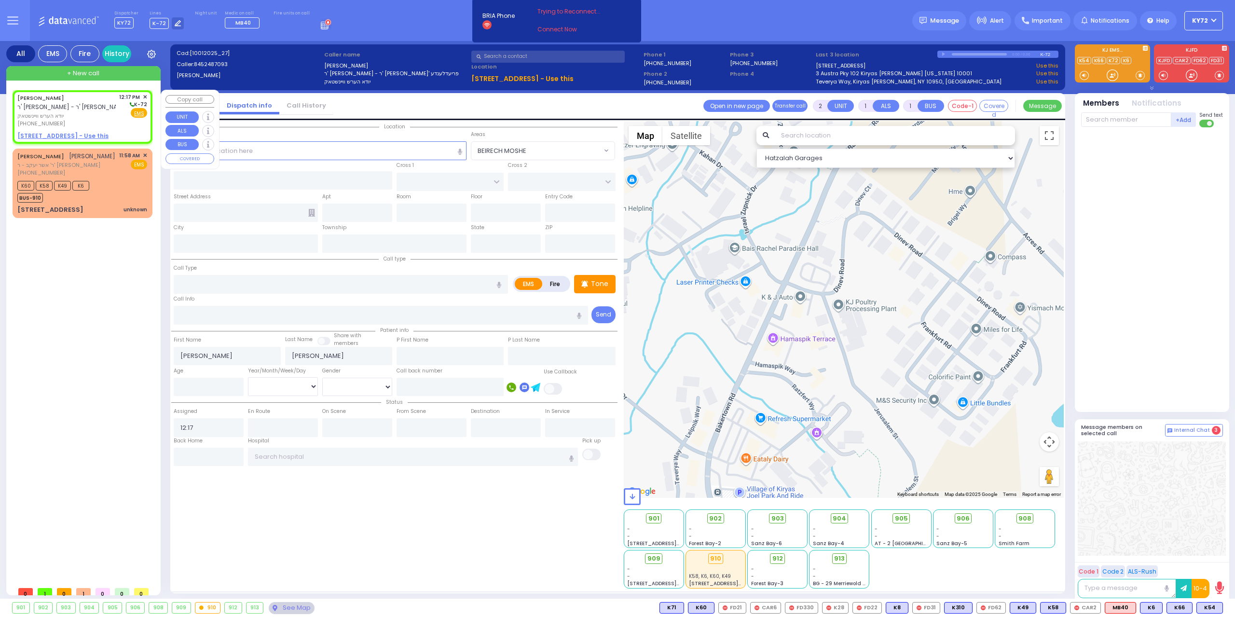
click at [67, 136] on u "[STREET_ADDRESS] - Use this" at bounding box center [62, 136] width 91 height 8
select select
radio input "true"
select select
select select "Hatzalah Garages"
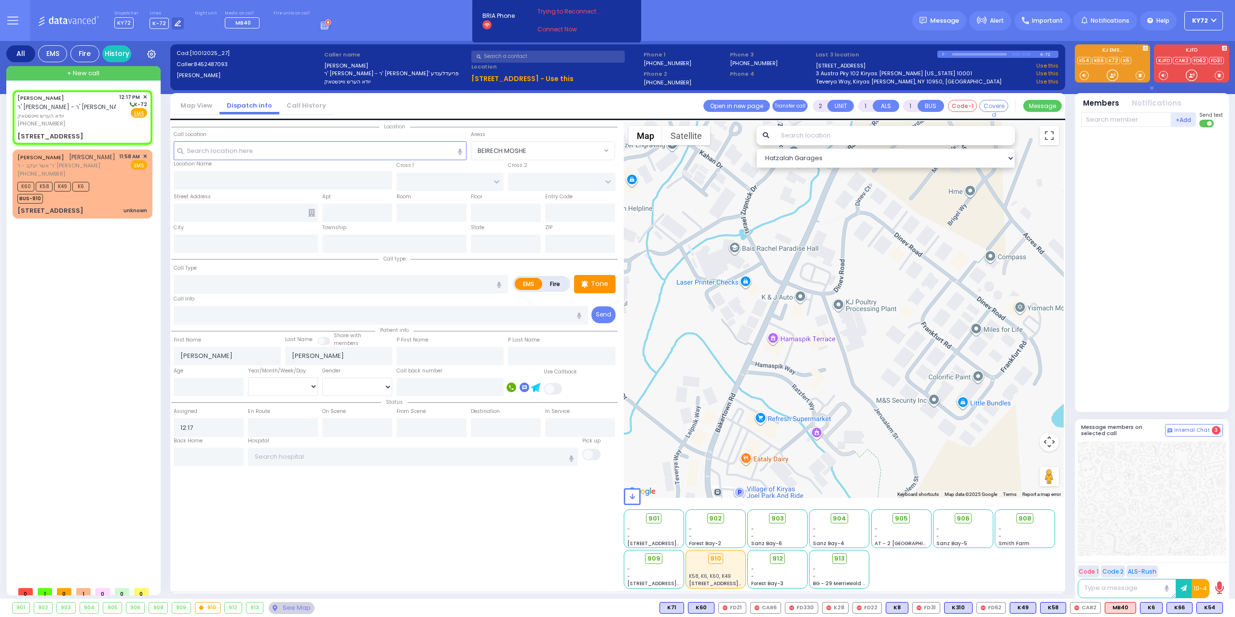
select select
radio input "true"
select select
select select "Hatzalah Garages"
type input "[GEOGRAPHIC_DATA]"
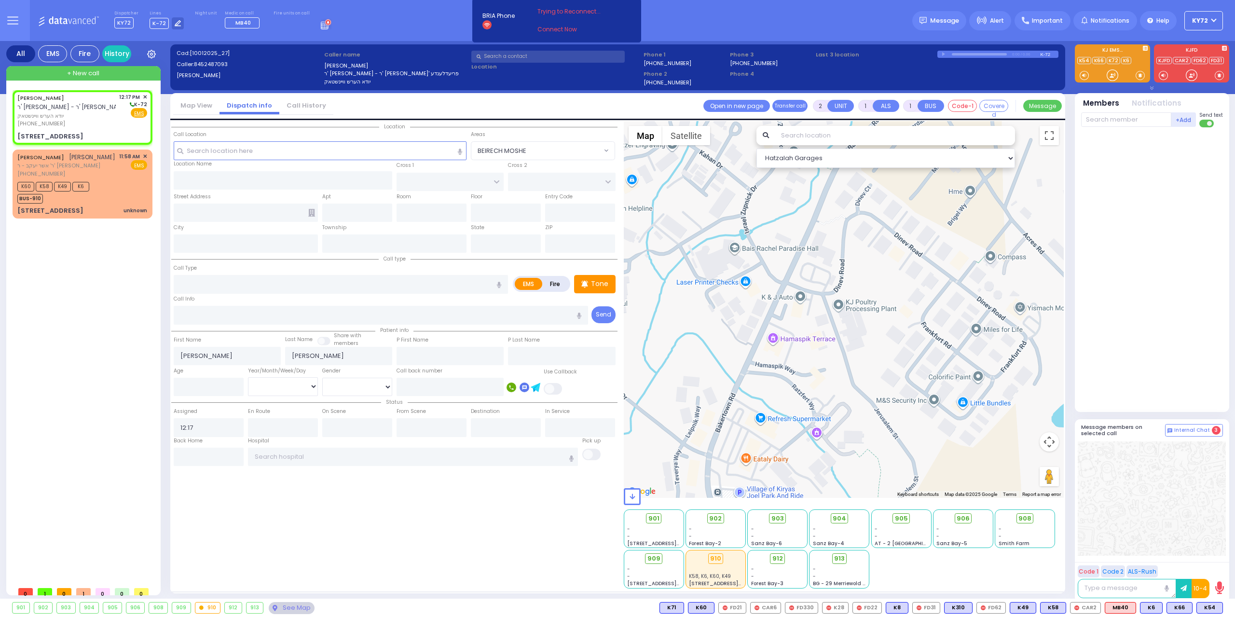
type input "CHUST RD"
type input "[STREET_ADDRESS]"
type input "302"
type input "Monroe"
type input "[US_STATE]"
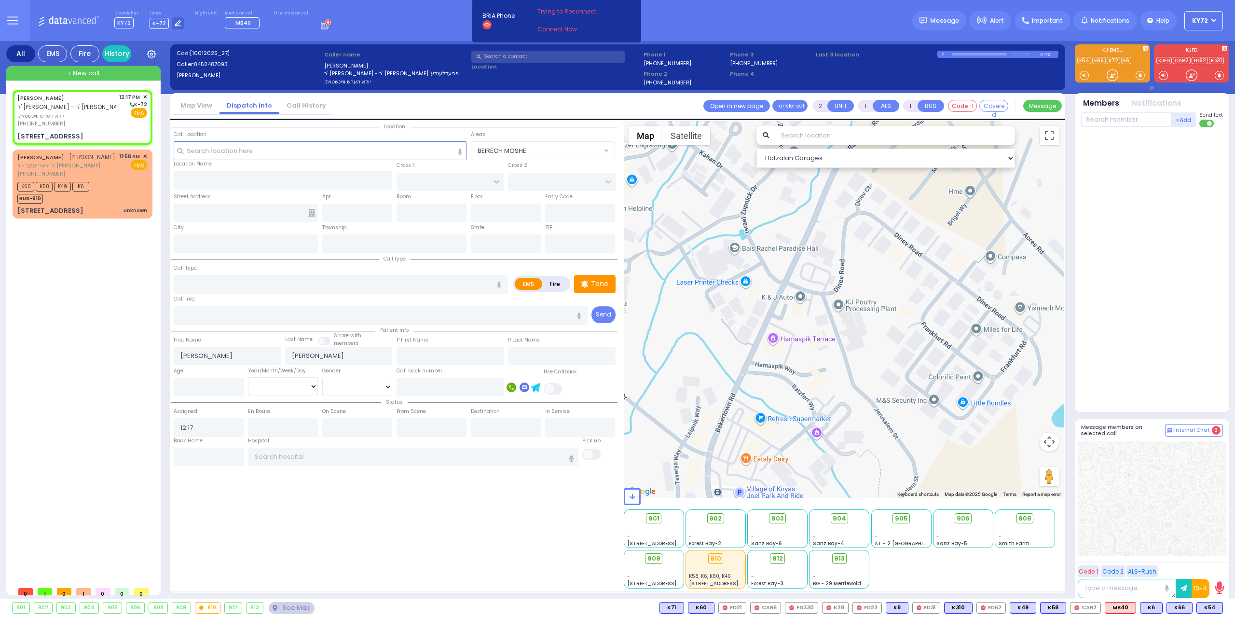
type input "10950"
select select "SECTION 4"
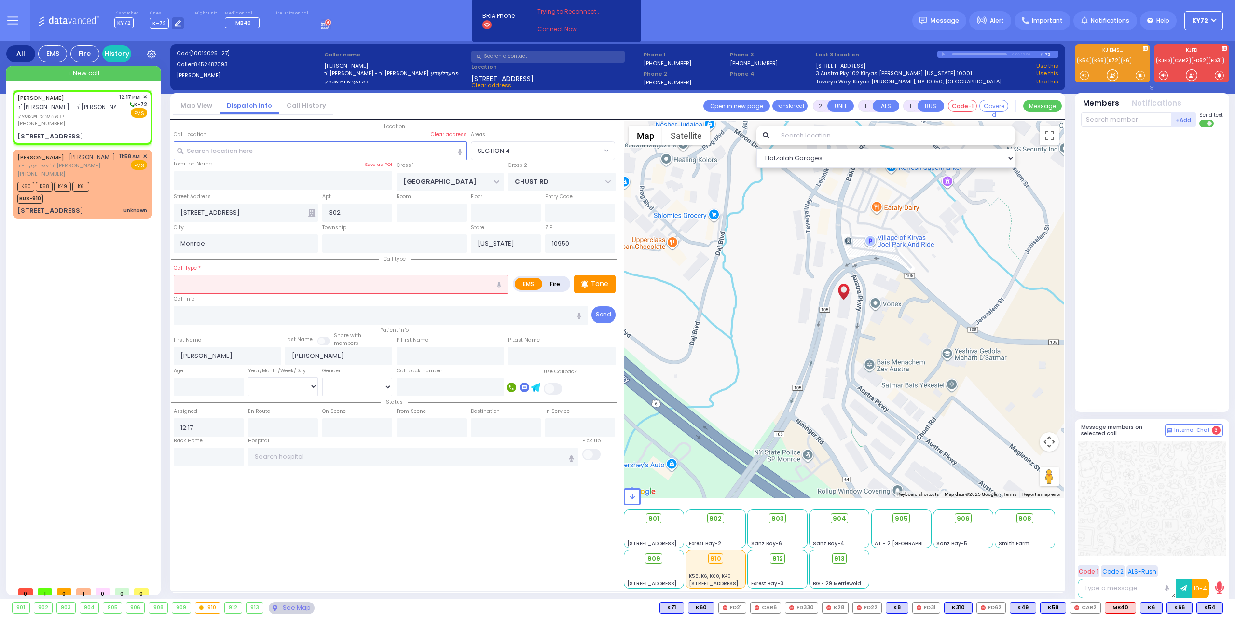
click at [269, 282] on input "text" at bounding box center [341, 284] width 334 height 18
click at [264, 315] on div "Trauma - Bleeding" at bounding box center [340, 314] width 329 height 10
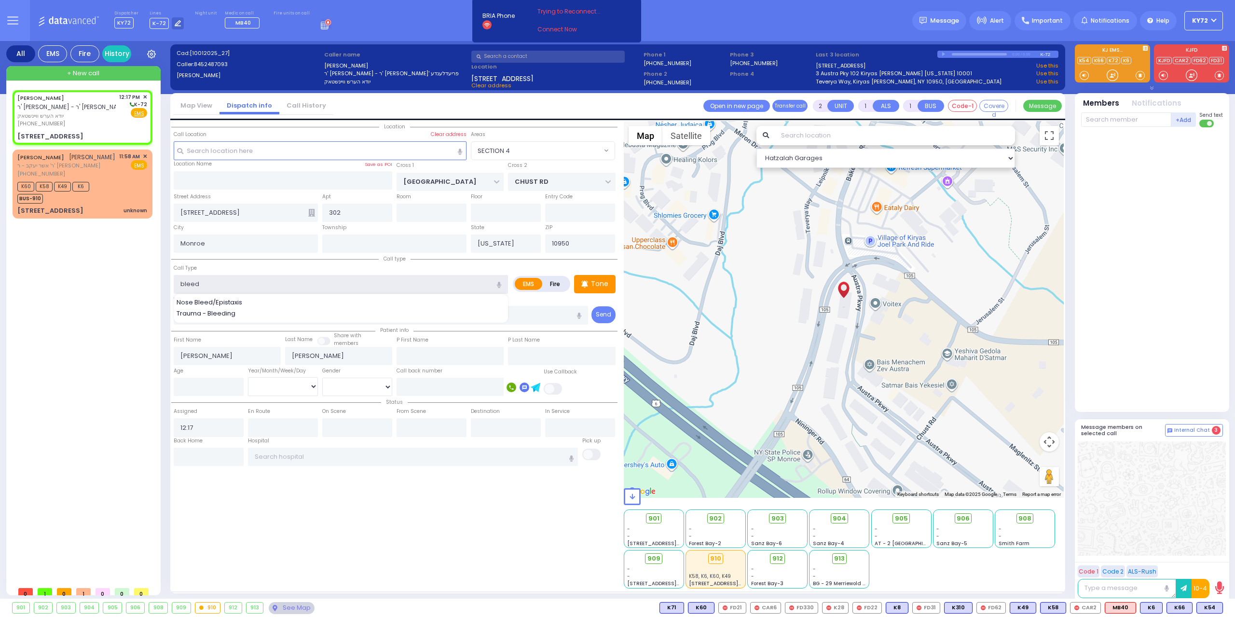
type input "Trauma - Bleeding"
select select
click at [579, 282] on div "Tone" at bounding box center [594, 284] width 41 height 18
click at [1114, 78] on div at bounding box center [1112, 75] width 10 height 10
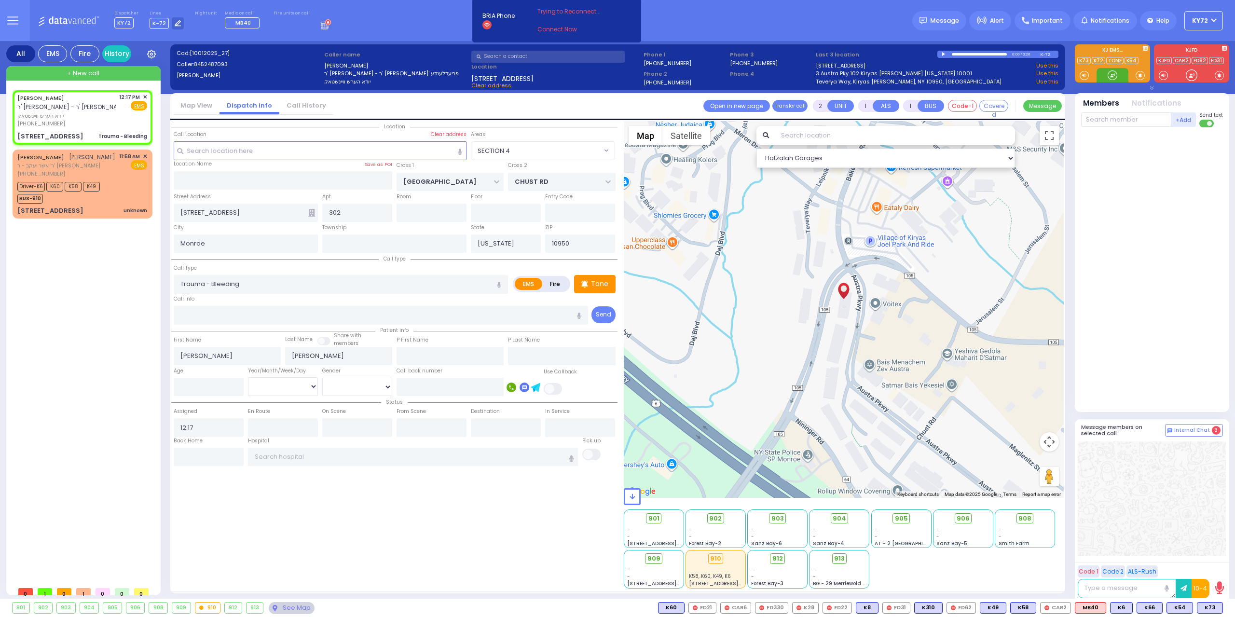
click at [1114, 78] on div at bounding box center [1112, 75] width 10 height 10
click at [1209, 612] on span "K73" at bounding box center [1209, 607] width 25 height 11
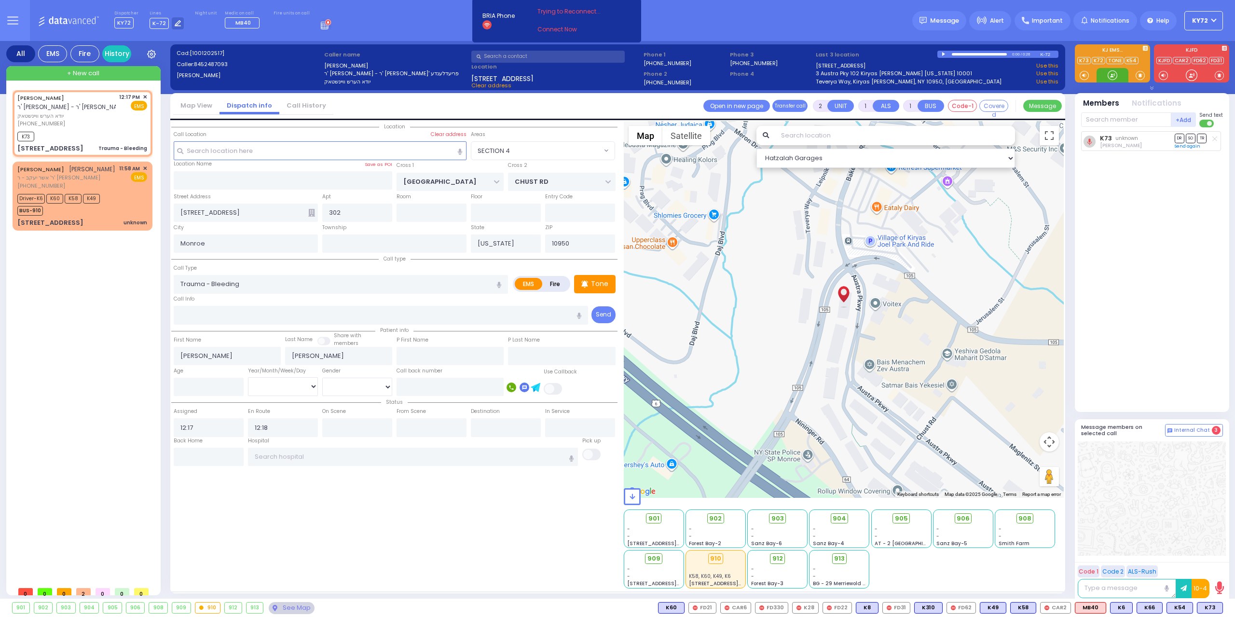
click at [1112, 77] on div at bounding box center [1112, 75] width 10 height 10
click at [1174, 610] on span "K101" at bounding box center [1179, 607] width 26 height 11
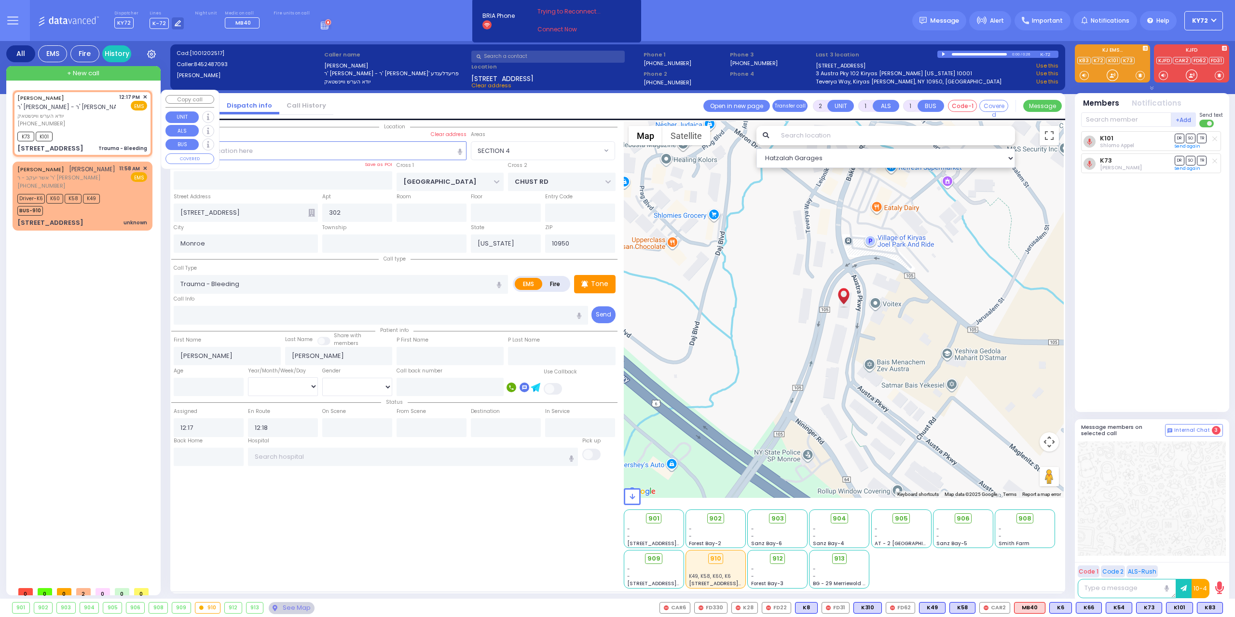
click at [145, 98] on span "✕" at bounding box center [145, 97] width 4 height 8
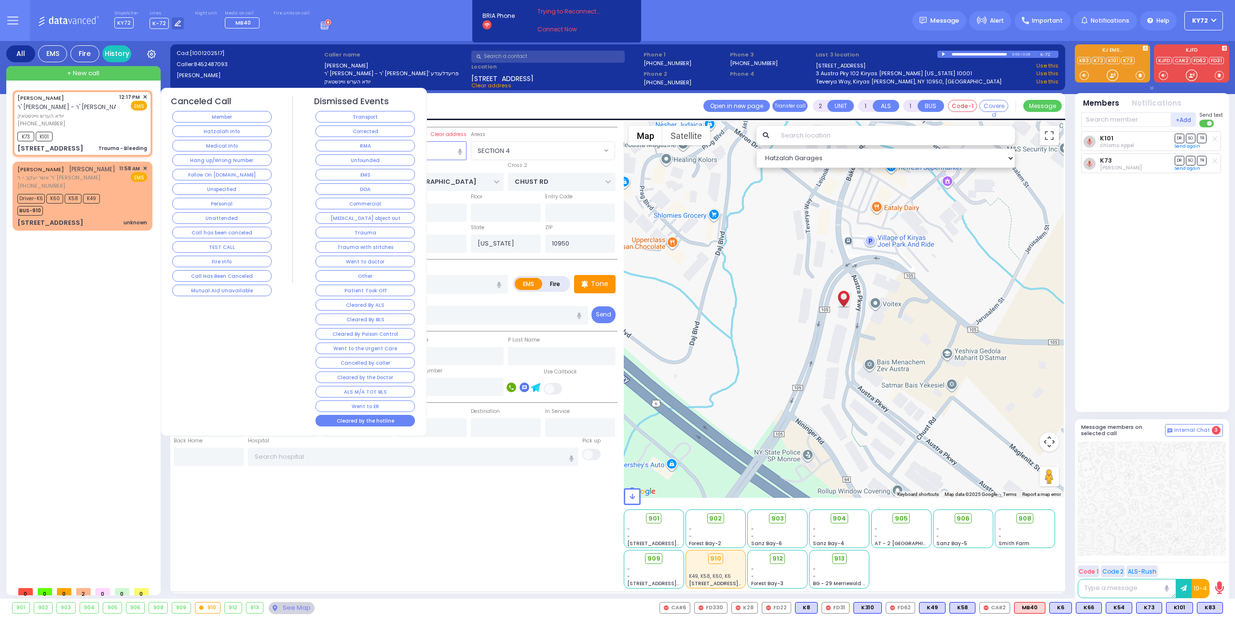
click at [372, 416] on button "Cleared by the hotline" at bounding box center [364, 421] width 99 height 12
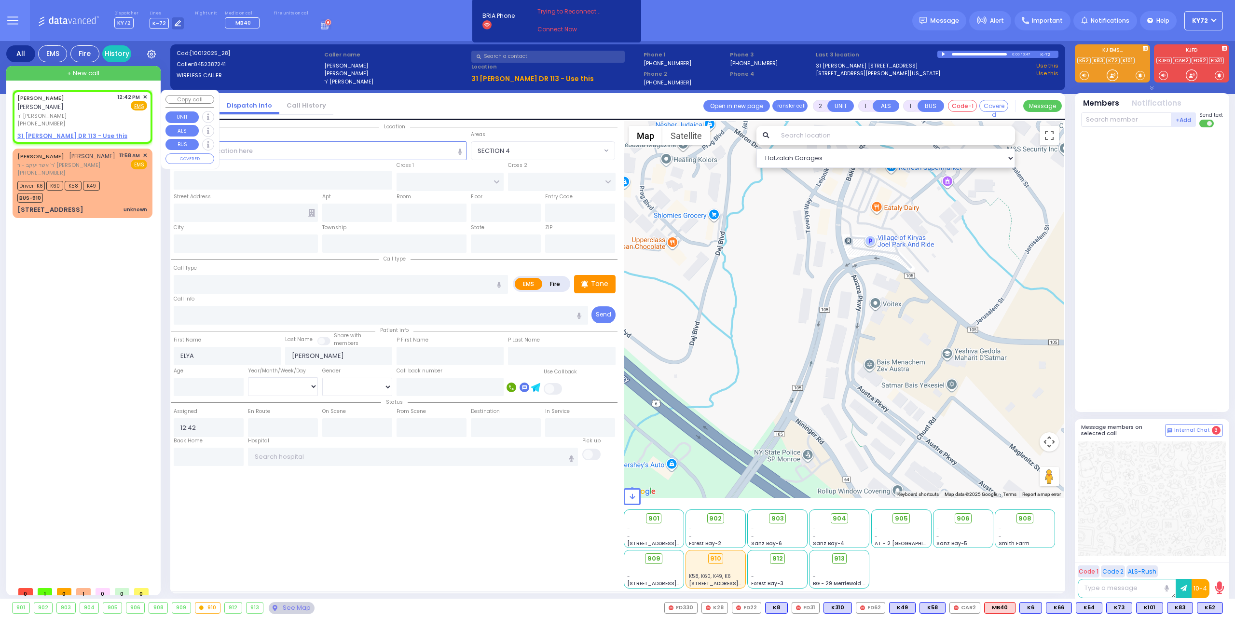
click at [68, 135] on div "[PERSON_NAME] ר' [PERSON_NAME] [PHONE_NUMBER] 12:42 PM EMS" at bounding box center [83, 156] width 140 height 133
click at [68, 132] on u "31 [PERSON_NAME] DR 113 - Use this" at bounding box center [72, 136] width 110 height 8
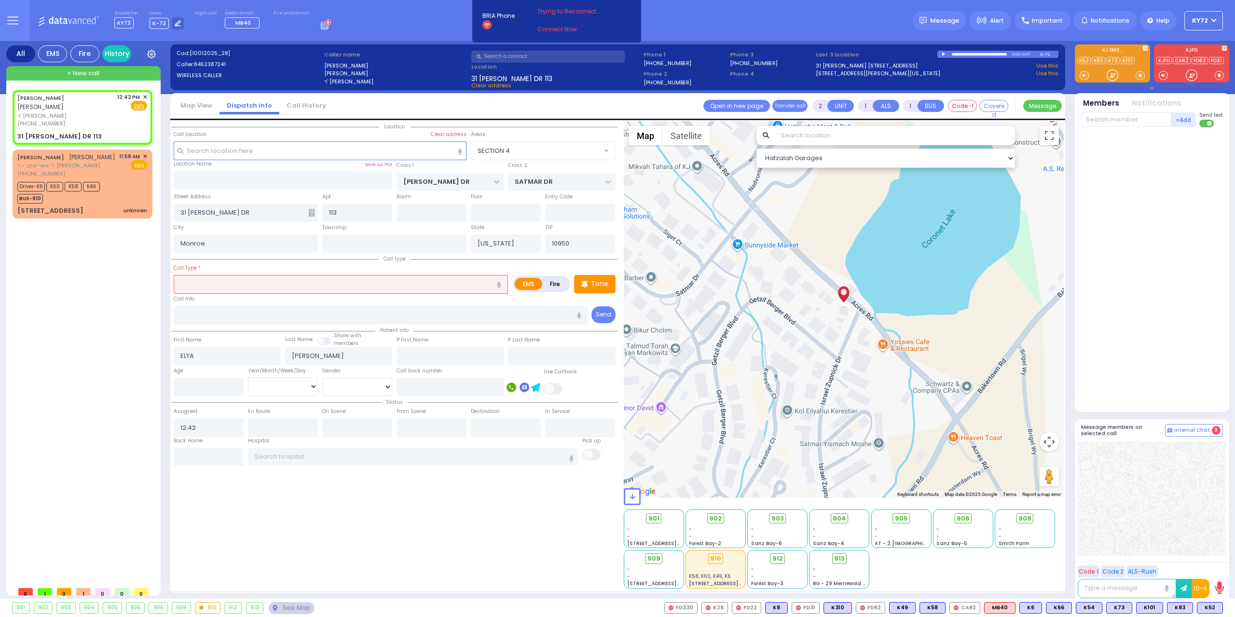
click at [247, 279] on input "text" at bounding box center [341, 284] width 334 height 18
click at [262, 295] on div "[MEDICAL_DATA]" at bounding box center [341, 302] width 334 height 17
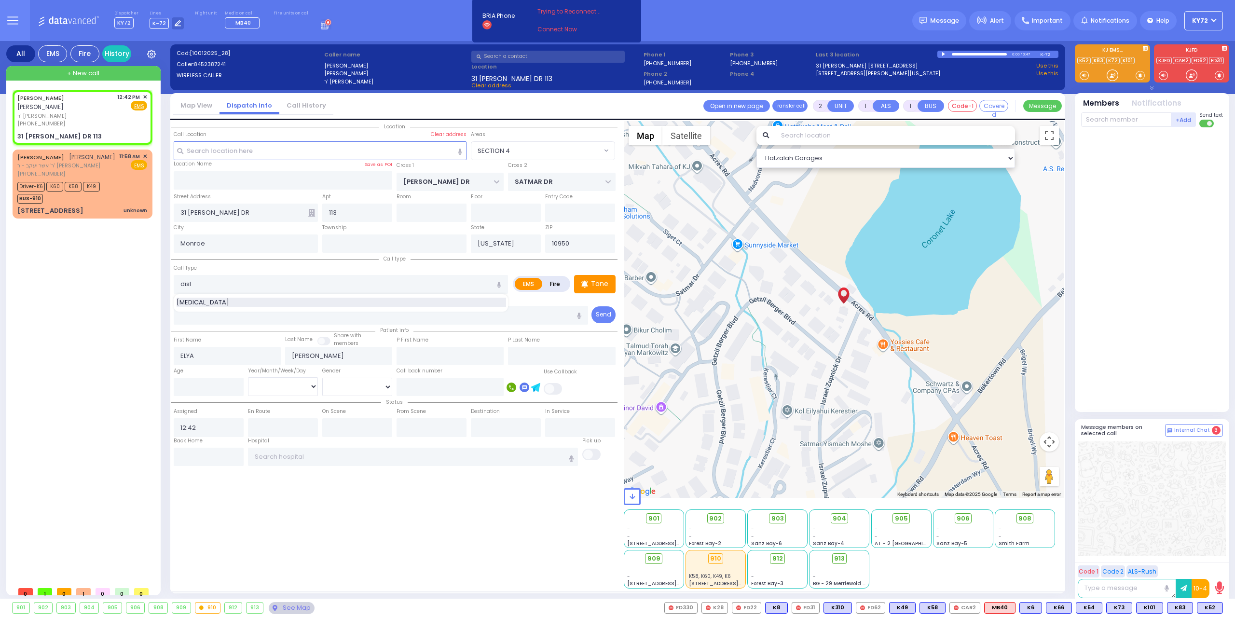
click at [261, 298] on div "[MEDICAL_DATA]" at bounding box center [340, 303] width 329 height 10
click at [1112, 78] on div at bounding box center [1112, 75] width 10 height 10
click at [1112, 79] on div at bounding box center [1112, 75] width 10 height 10
click at [1112, 78] on div at bounding box center [1112, 75] width 10 height 10
click at [1112, 79] on div at bounding box center [1112, 75] width 10 height 10
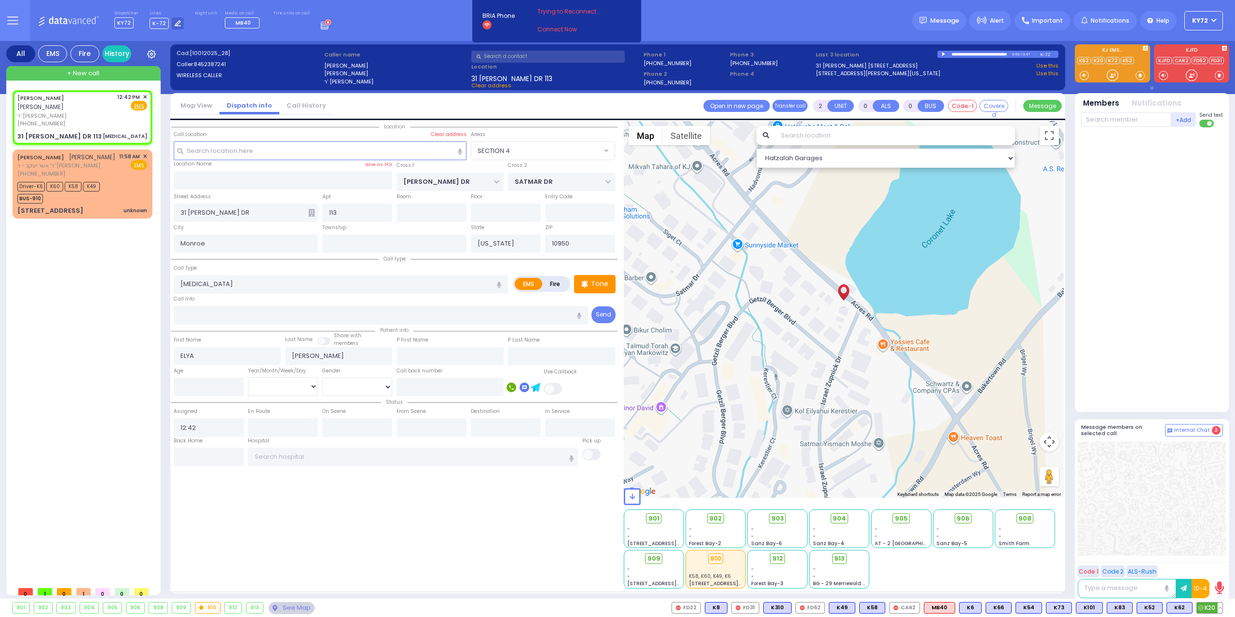
click at [1210, 610] on span "K20" at bounding box center [1209, 607] width 26 height 11
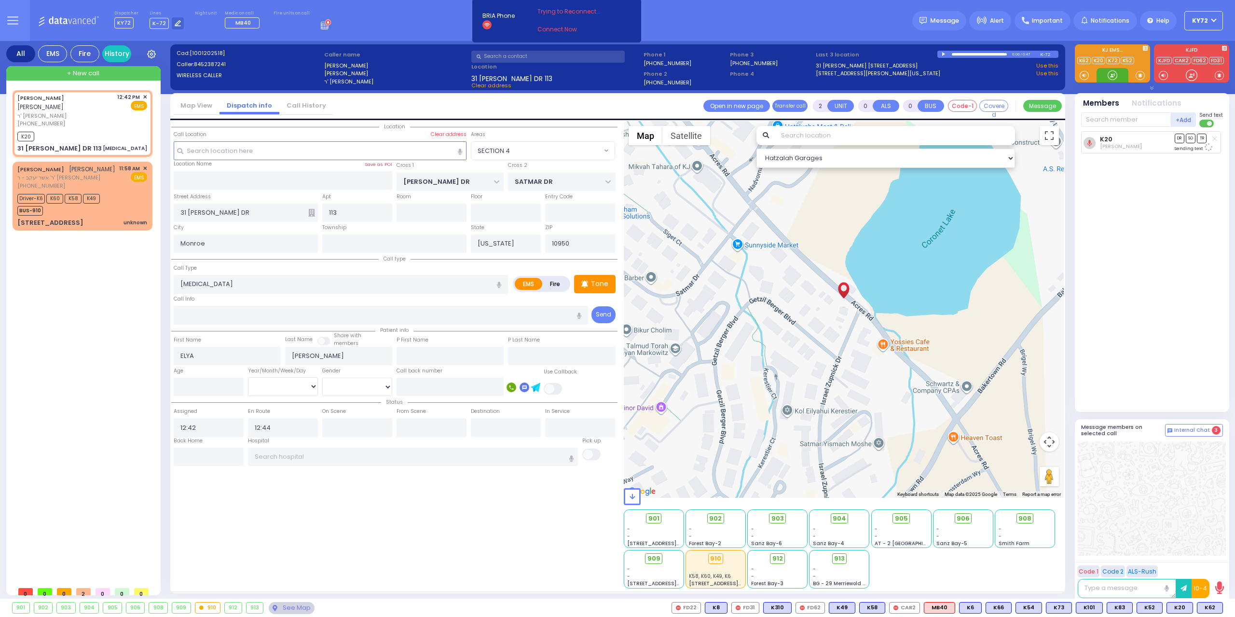
click at [1115, 78] on div at bounding box center [1112, 75] width 10 height 10
click at [1206, 610] on span "K62" at bounding box center [1209, 607] width 25 height 11
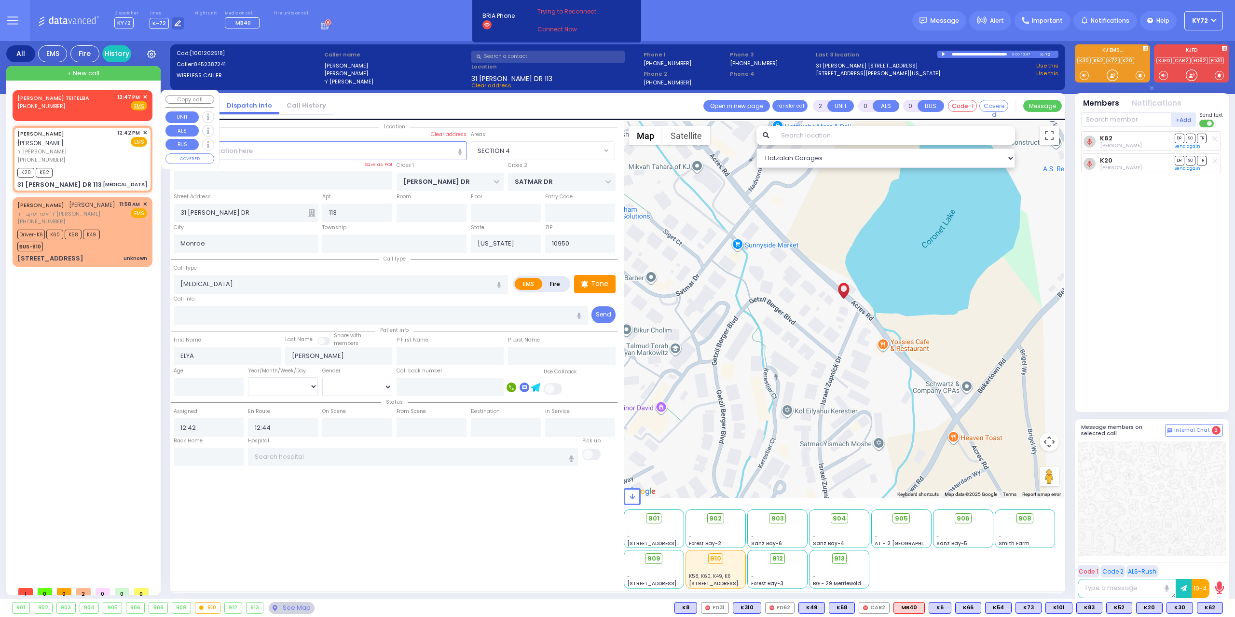
click at [49, 111] on div "[PERSON_NAME] TEITELBA [PHONE_NUMBER] 12:47 PM ✕ Fire EMS" at bounding box center [82, 104] width 136 height 25
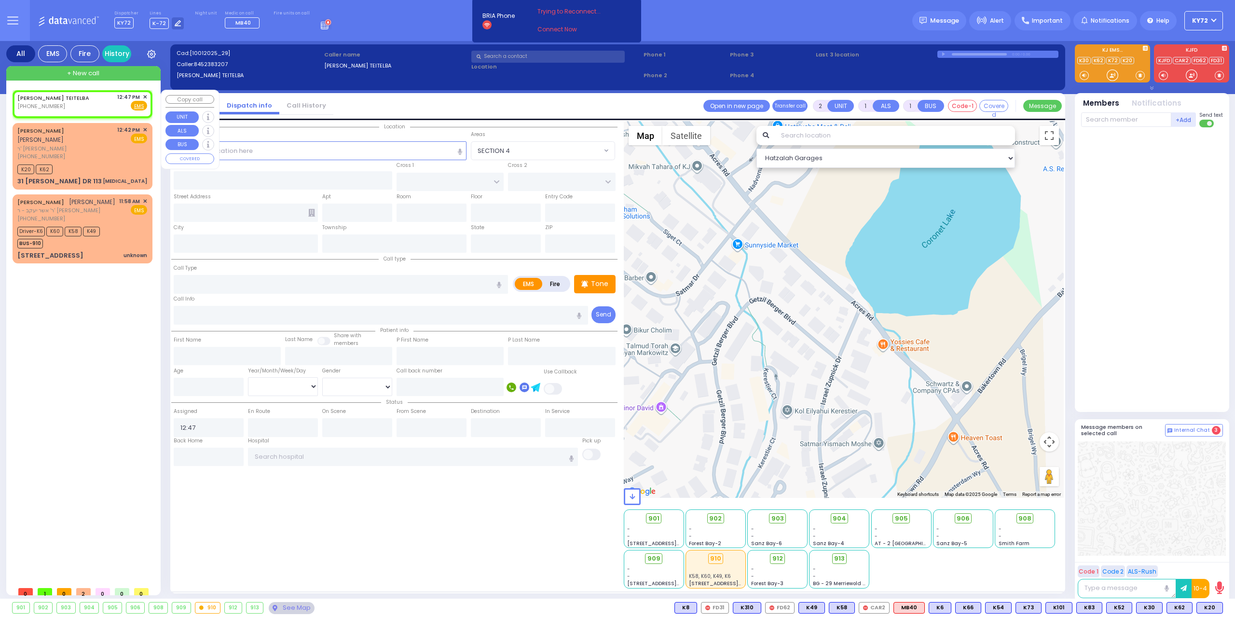
click at [75, 99] on div "[PERSON_NAME] TEITELBA [PHONE_NUMBER] 12:47 PM ✕ Fire EMS" at bounding box center [82, 102] width 130 height 18
click at [145, 95] on span "✕" at bounding box center [145, 97] width 4 height 8
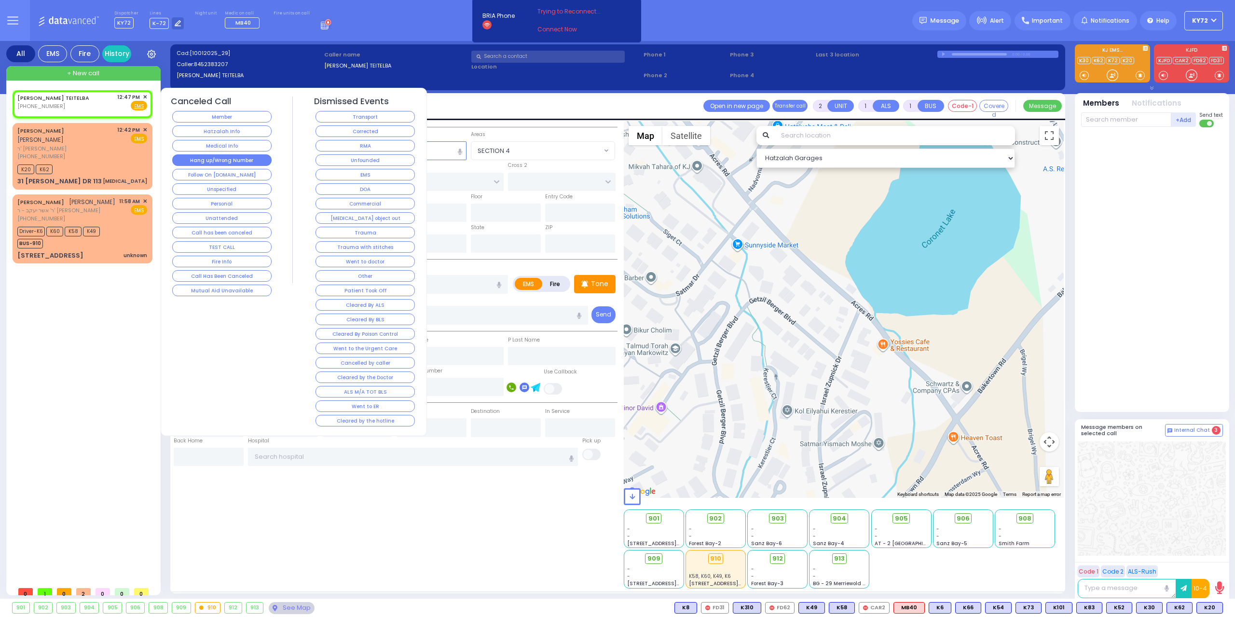
click at [242, 156] on button "Hang up/Wrong Number" at bounding box center [221, 160] width 99 height 12
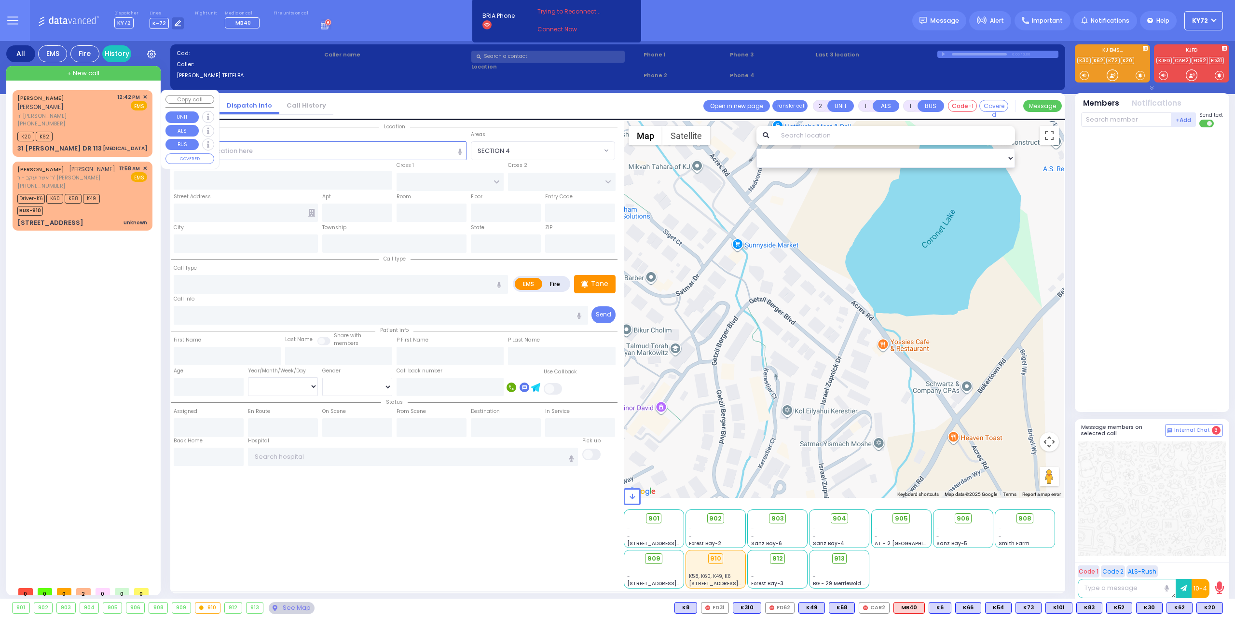
click at [145, 96] on span "✕" at bounding box center [145, 97] width 4 height 8
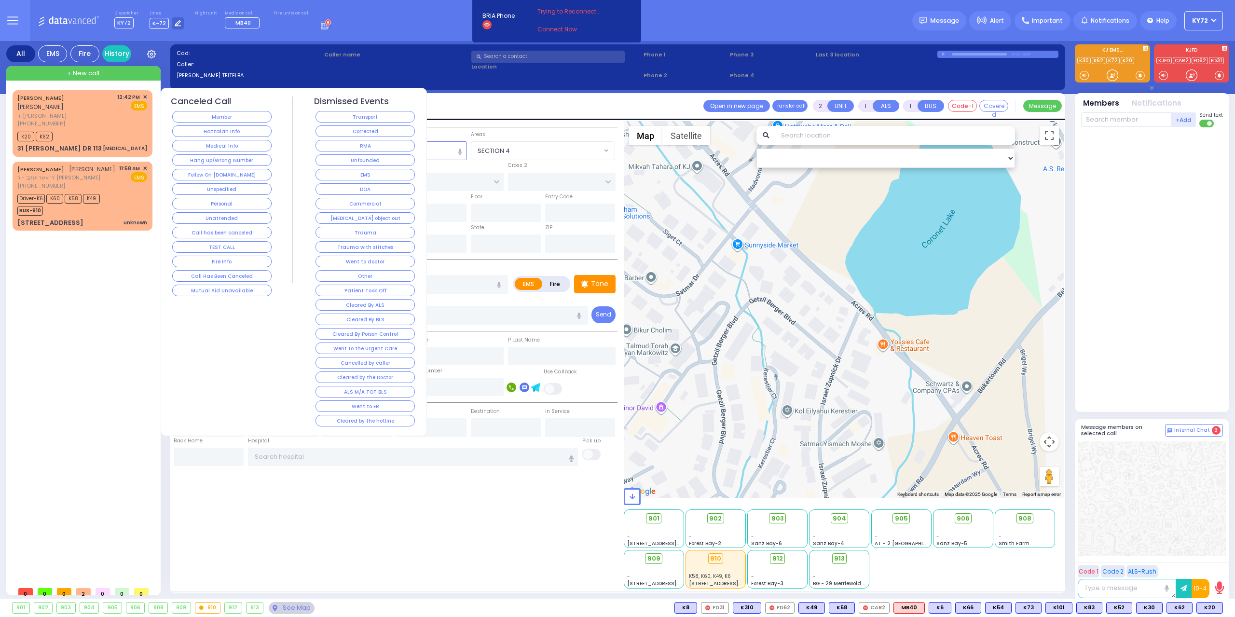
click at [349, 127] on button "Corrected" at bounding box center [364, 131] width 99 height 12
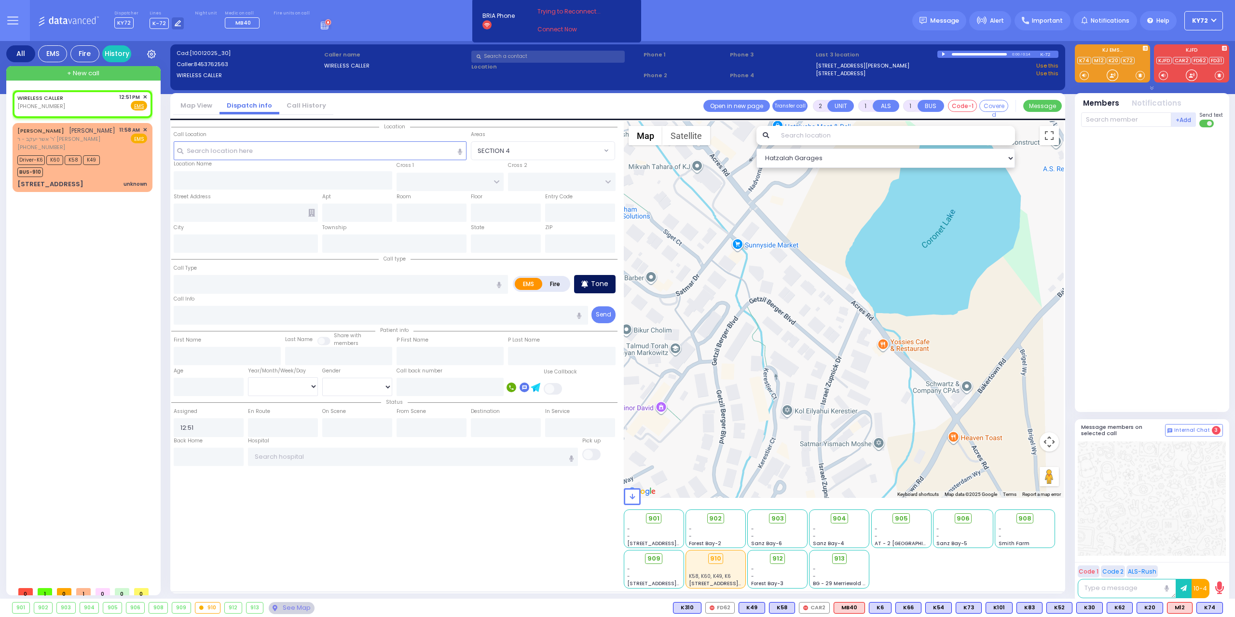
click at [591, 283] on div "Tone" at bounding box center [594, 284] width 41 height 18
click at [60, 108] on div "[PHONE_NUMBER]" at bounding box center [41, 106] width 49 height 8
click at [312, 159] on input "text" at bounding box center [320, 150] width 293 height 18
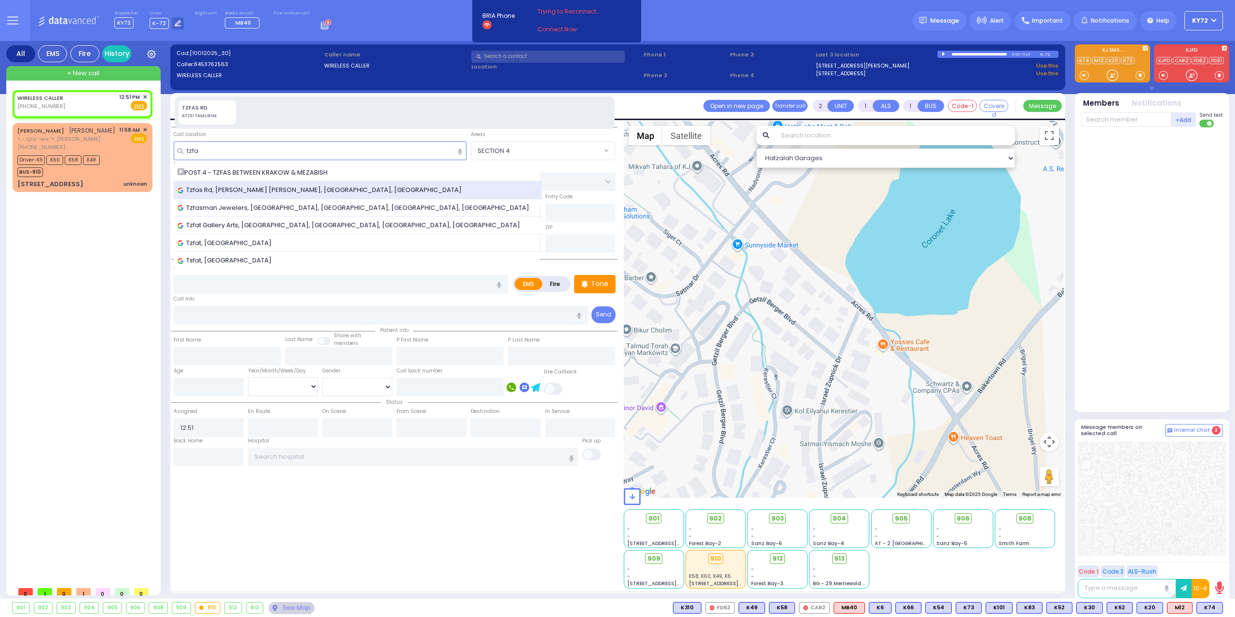
click at [292, 189] on div "Tzfas Rd, [PERSON_NAME] [PERSON_NAME], [GEOGRAPHIC_DATA], [GEOGRAPHIC_DATA]" at bounding box center [357, 190] width 361 height 10
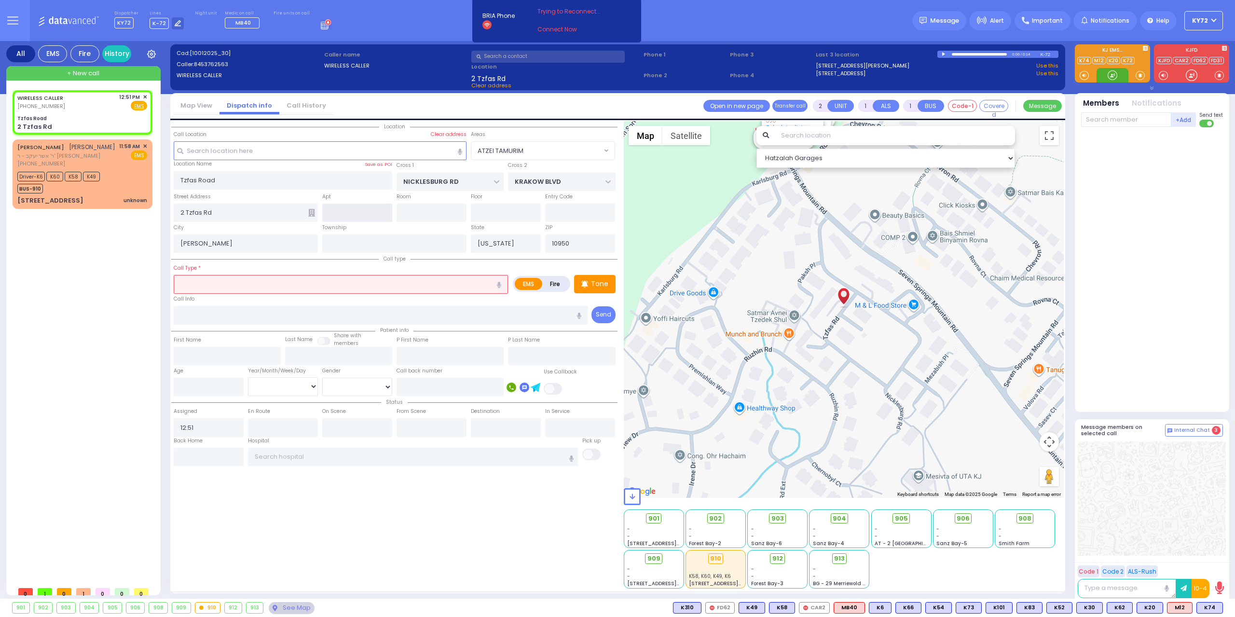
click at [1108, 78] on div at bounding box center [1112, 75] width 10 height 10
click at [428, 280] on input "text" at bounding box center [341, 284] width 334 height 18
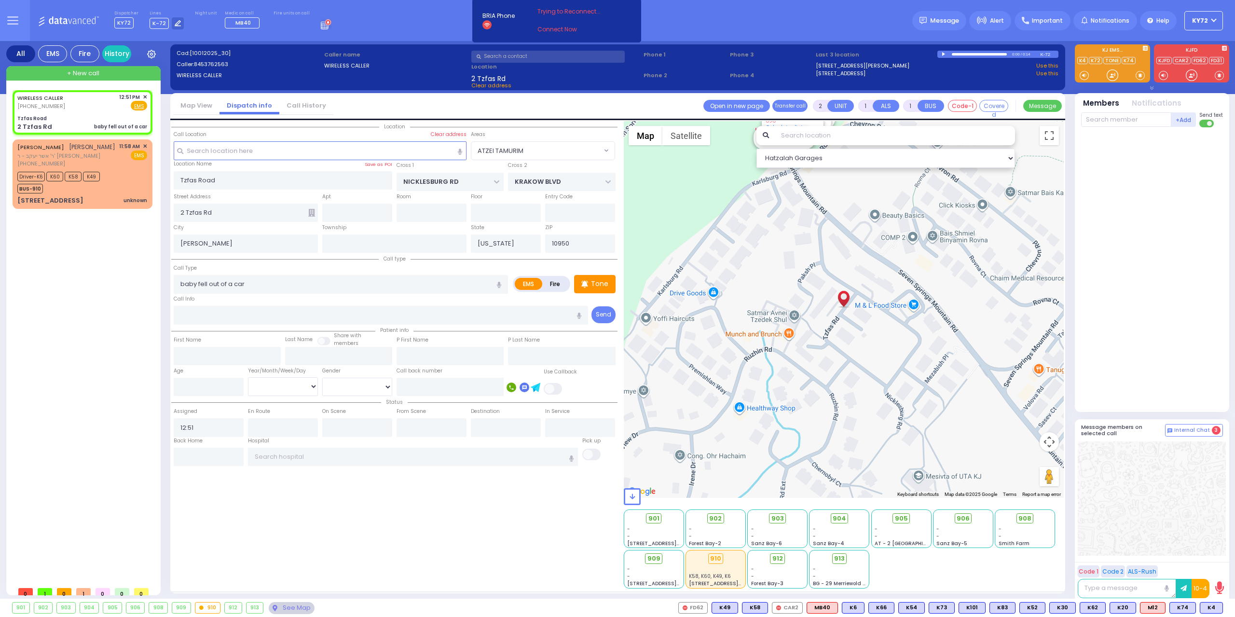
select select "ATZEI TAMURIM"
select select
click at [1210, 609] on span "K4" at bounding box center [1211, 607] width 22 height 11
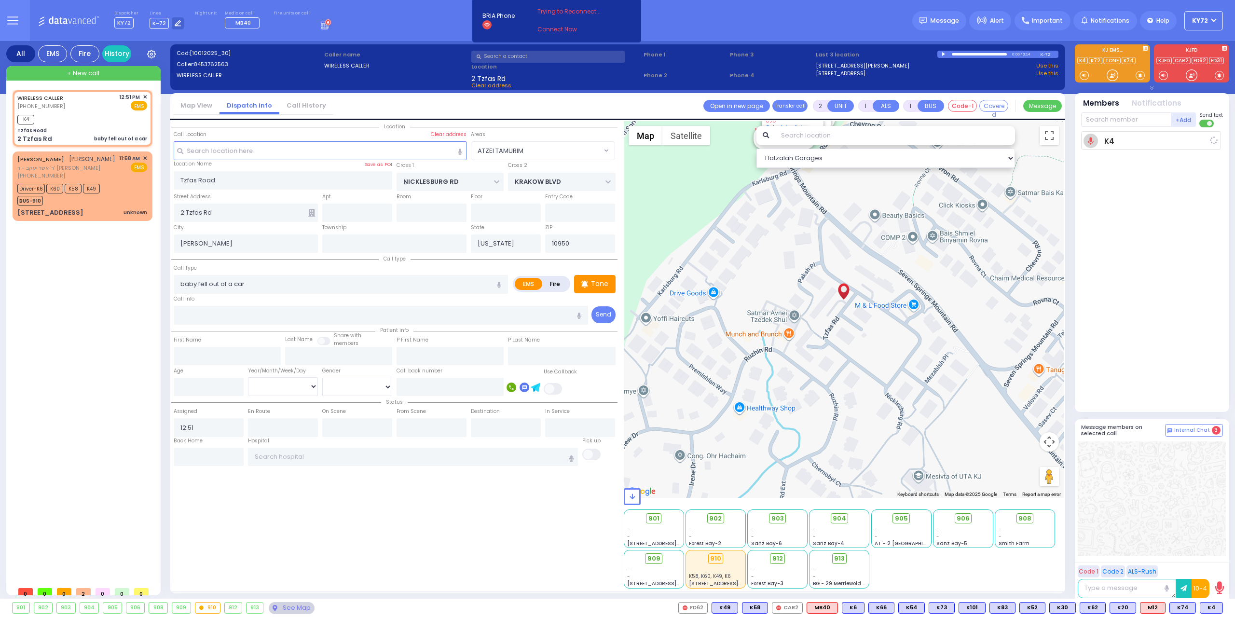
select select
radio input "true"
select select
type input "12:52"
select select "Hatzalah Garages"
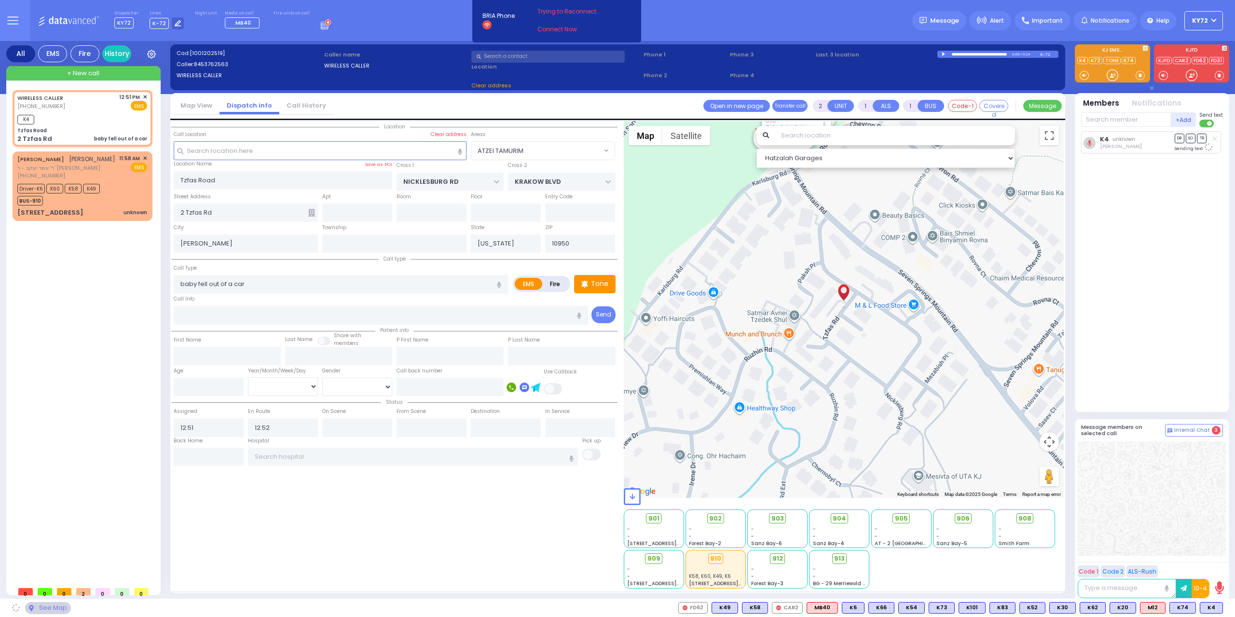
select select "ATZEI TAMURIM"
click at [1113, 72] on div at bounding box center [1112, 75] width 10 height 10
click at [1112, 74] on div at bounding box center [1112, 75] width 10 height 10
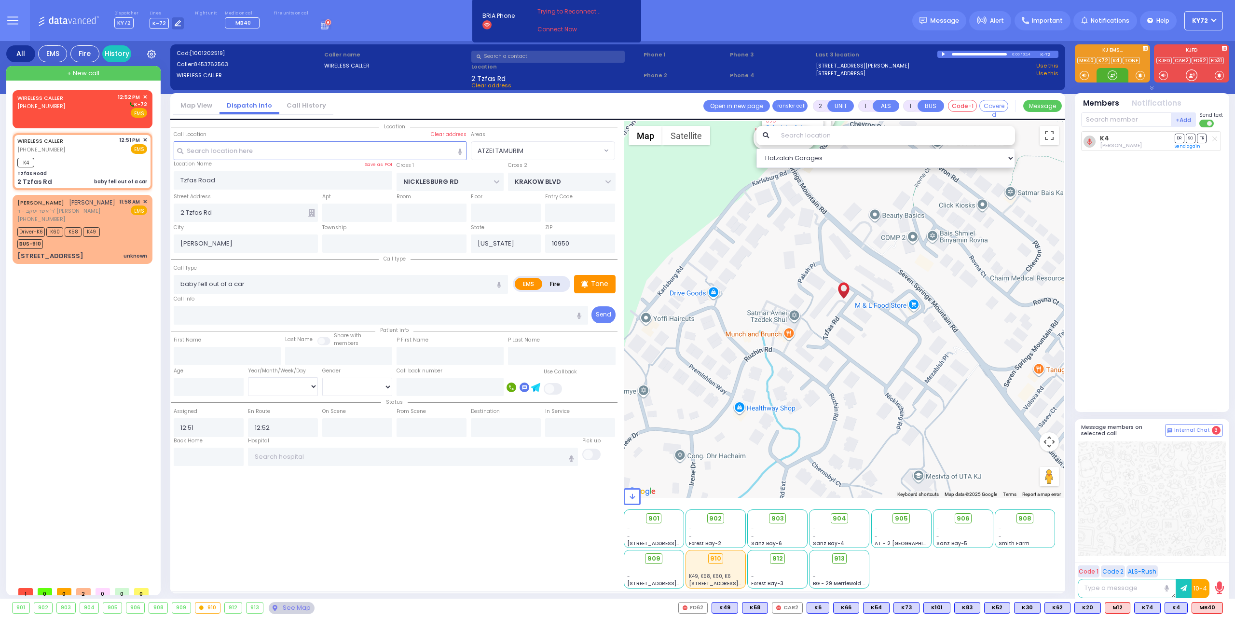
click at [1111, 81] on div at bounding box center [1112, 75] width 32 height 14
click at [1206, 608] on span "MB40" at bounding box center [1207, 607] width 30 height 11
select select
radio input "true"
select select
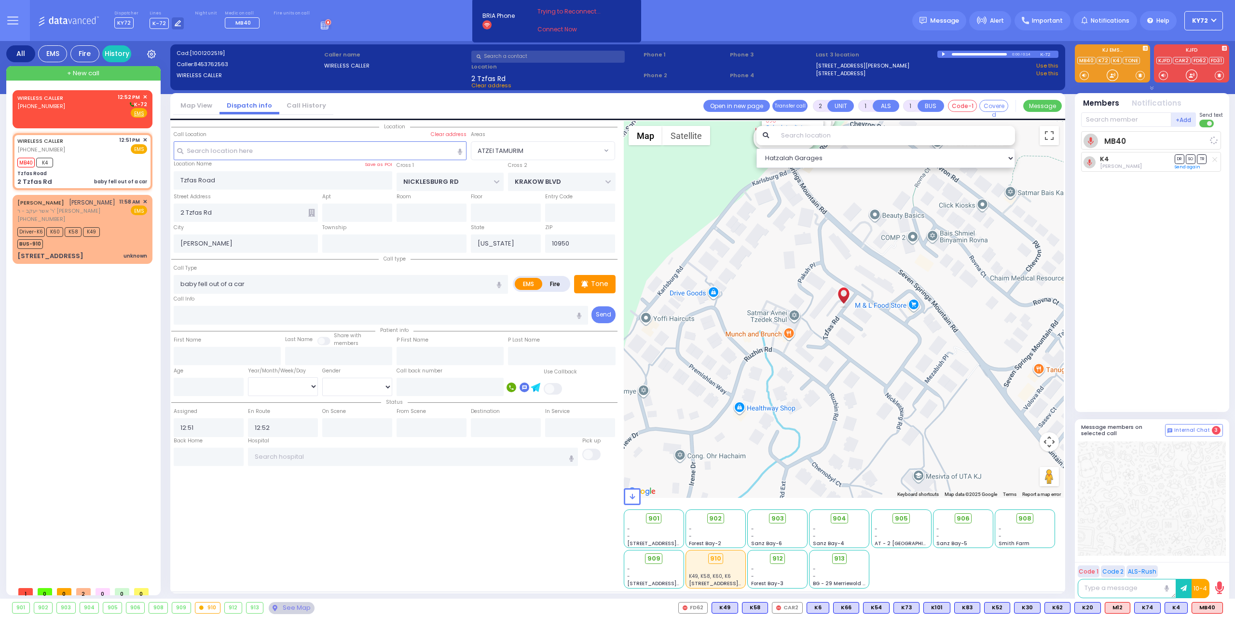
select select "ATZEI TAMURIM"
select select "Hatzalah Garages"
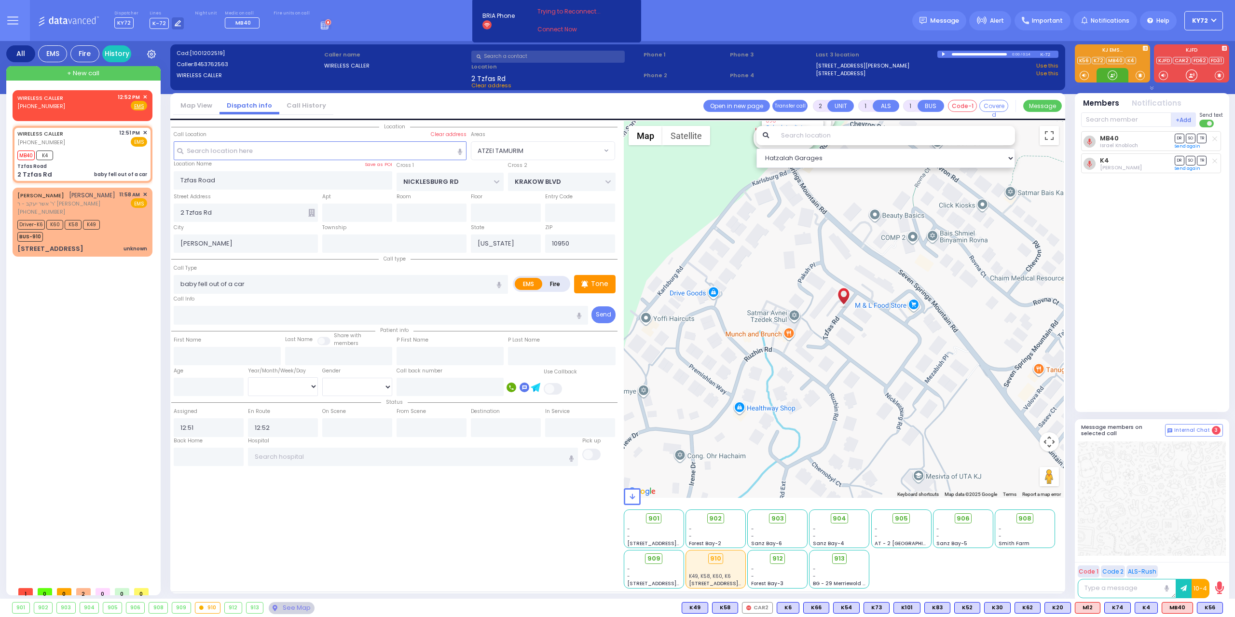
click at [1113, 76] on div at bounding box center [1112, 75] width 10 height 10
click at [1215, 605] on span "K56" at bounding box center [1209, 607] width 25 height 11
select select
radio input "true"
select select
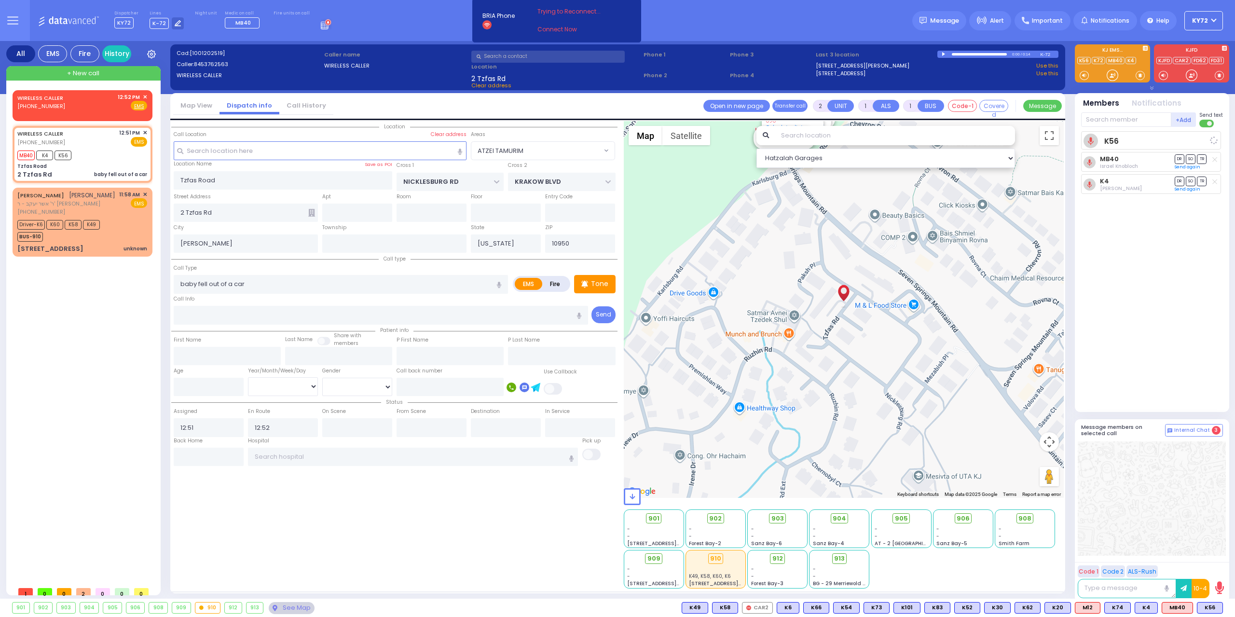
select select "Hatzalah Garages"
select select "ATZEI TAMURIM"
click at [1112, 76] on div at bounding box center [1112, 75] width 10 height 10
click at [146, 94] on span "✕" at bounding box center [145, 97] width 4 height 8
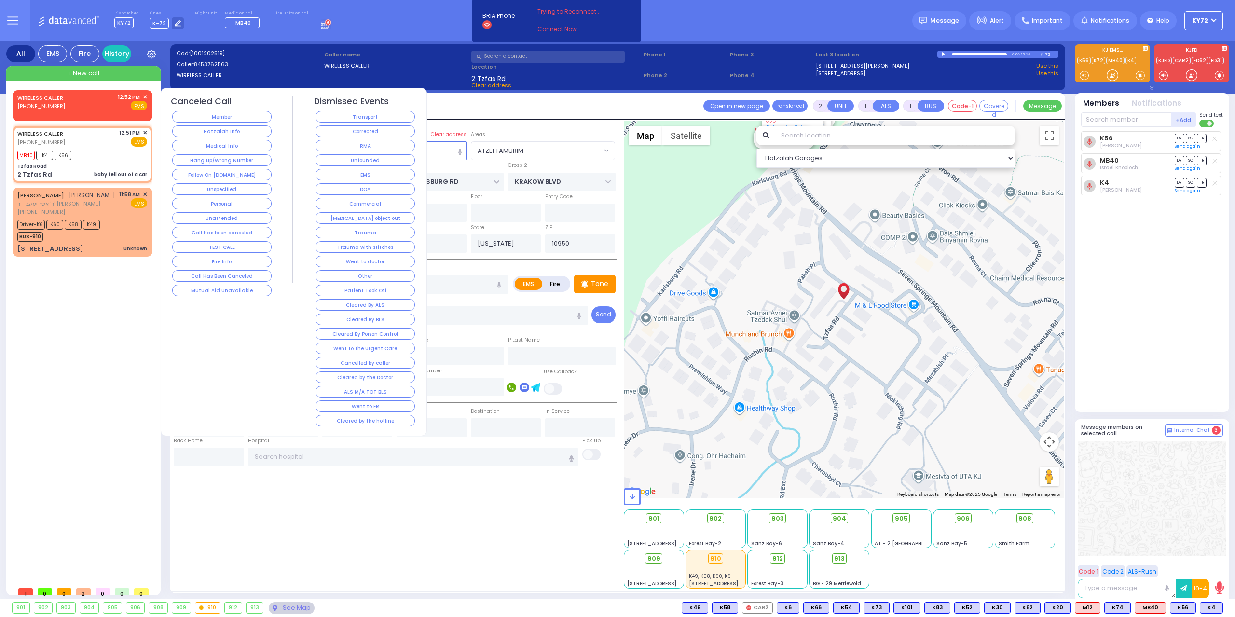
click at [202, 111] on button "Member" at bounding box center [221, 117] width 99 height 12
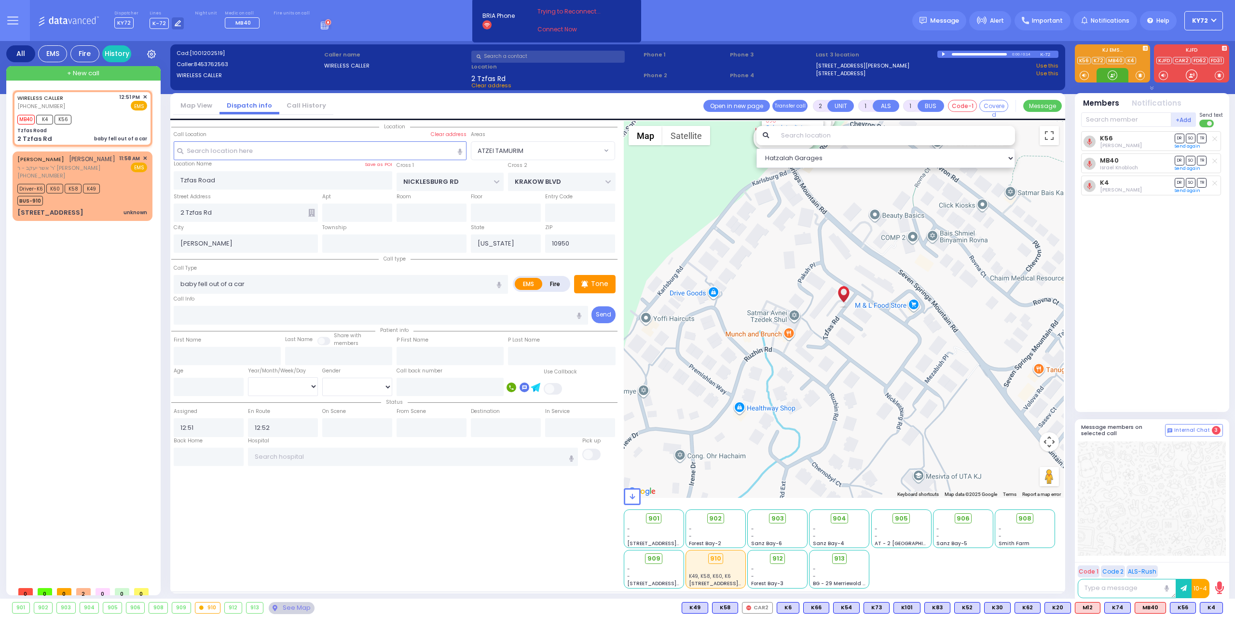
click at [1111, 70] on div at bounding box center [1112, 75] width 10 height 10
click at [120, 132] on div "Tzfas Road" at bounding box center [82, 130] width 130 height 7
select select
radio input "true"
select select
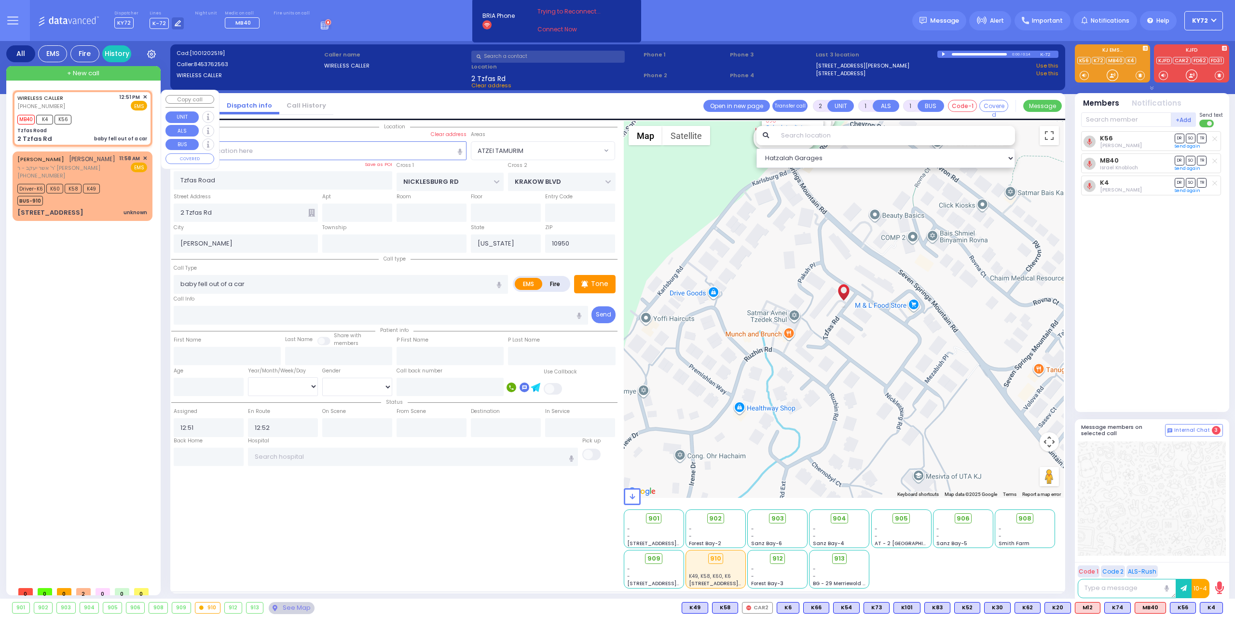
select select "Hatzalah Garages"
select select "ATZEI TAMURIM"
click at [120, 132] on div "Tzfas Road" at bounding box center [82, 130] width 130 height 7
select select
radio input "true"
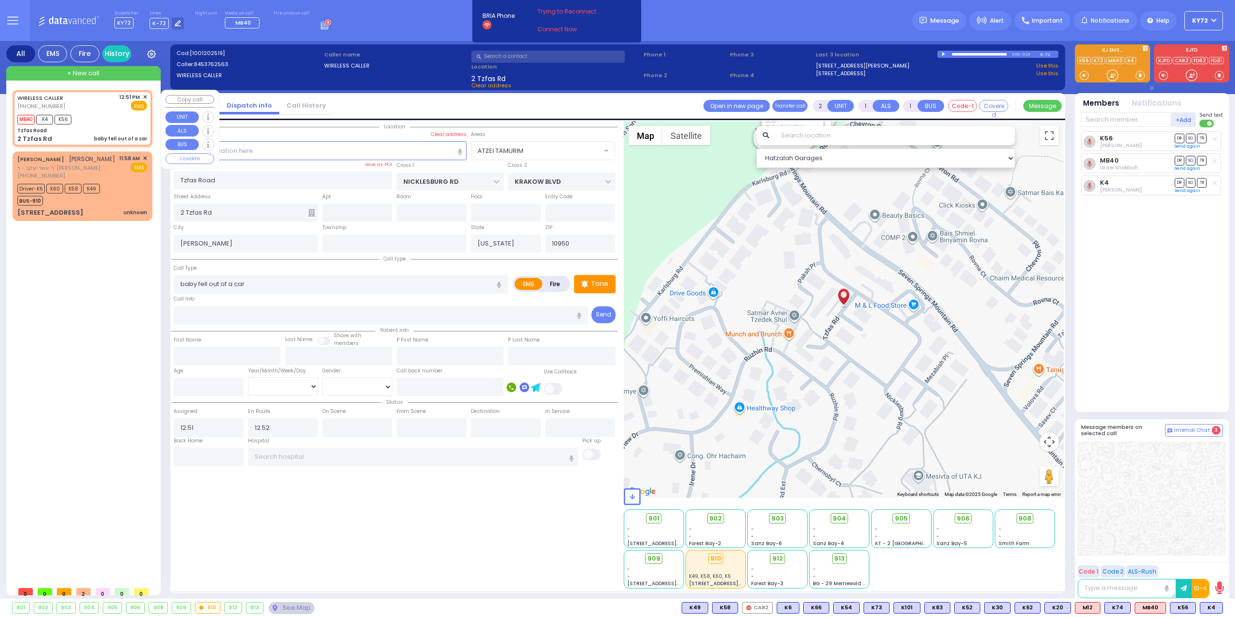
select select
select select "ATZEI TAMURIM"
select select "Hatzalah Garages"
